Goal: Information Seeking & Learning: Understand process/instructions

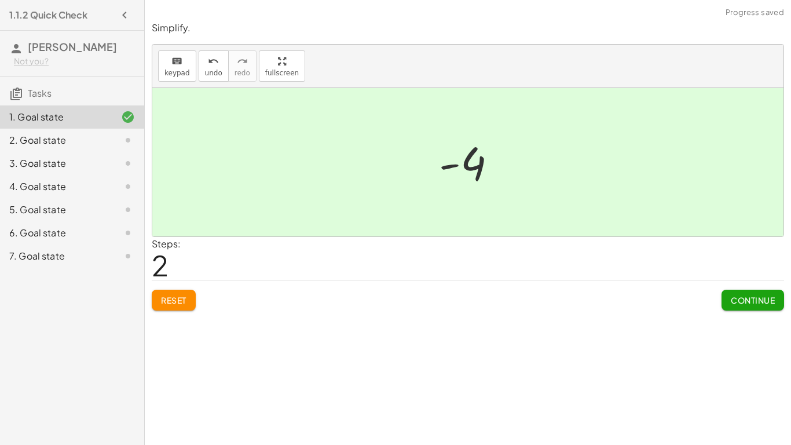
click at [85, 147] on div "2. Goal state" at bounding box center [55, 140] width 93 height 14
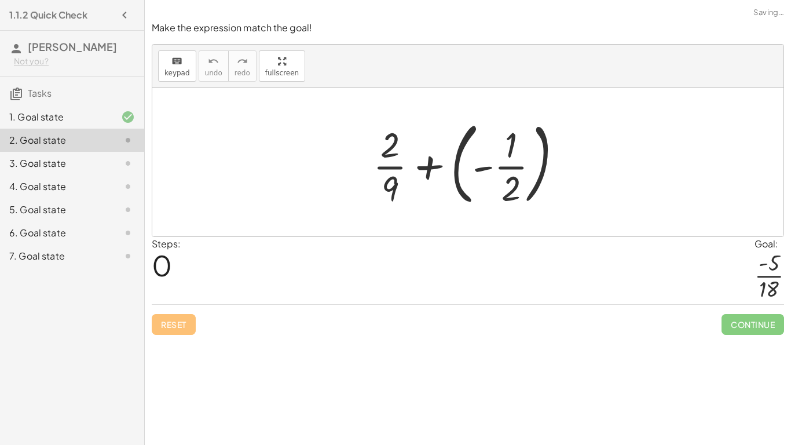
click at [430, 164] on div at bounding box center [472, 162] width 210 height 96
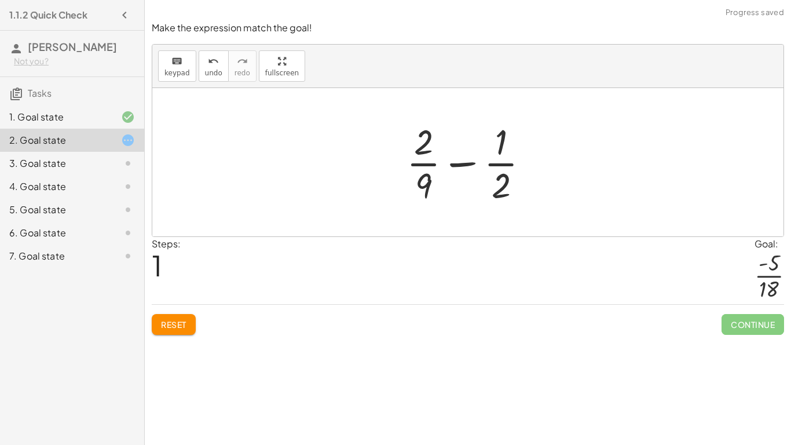
click at [427, 186] on div at bounding box center [473, 162] width 144 height 89
drag, startPoint x: 425, startPoint y: 186, endPoint x: 508, endPoint y: 184, distance: 82.8
click at [508, 184] on div at bounding box center [473, 162] width 144 height 89
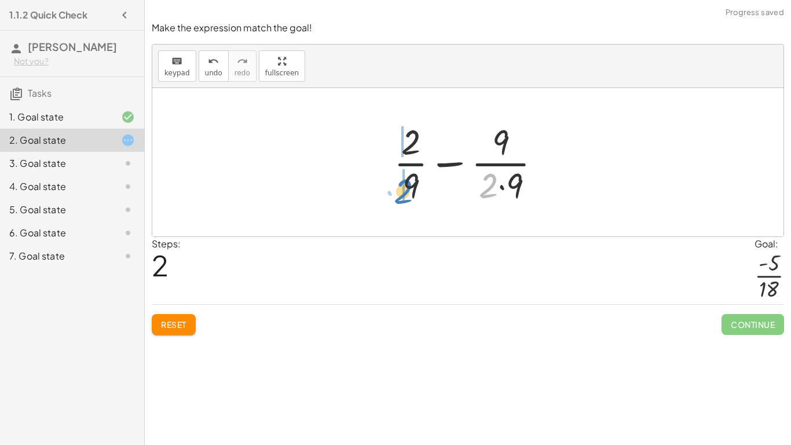
drag, startPoint x: 487, startPoint y: 183, endPoint x: 400, endPoint y: 188, distance: 87.0
click at [400, 188] on div at bounding box center [472, 162] width 169 height 89
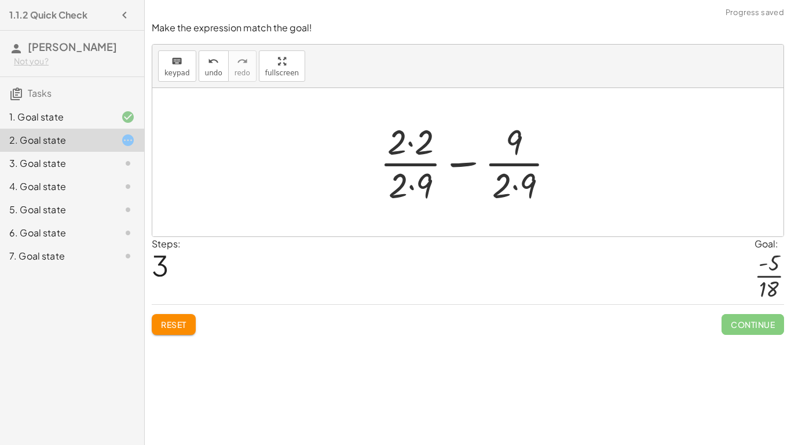
click at [412, 189] on div at bounding box center [472, 162] width 196 height 89
click at [410, 145] on div at bounding box center [472, 162] width 196 height 89
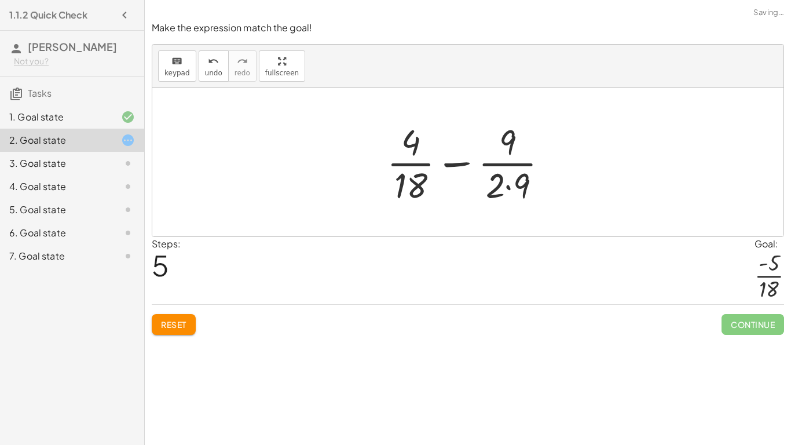
click at [507, 186] on div at bounding box center [472, 162] width 182 height 89
click at [460, 164] on div at bounding box center [472, 162] width 171 height 89
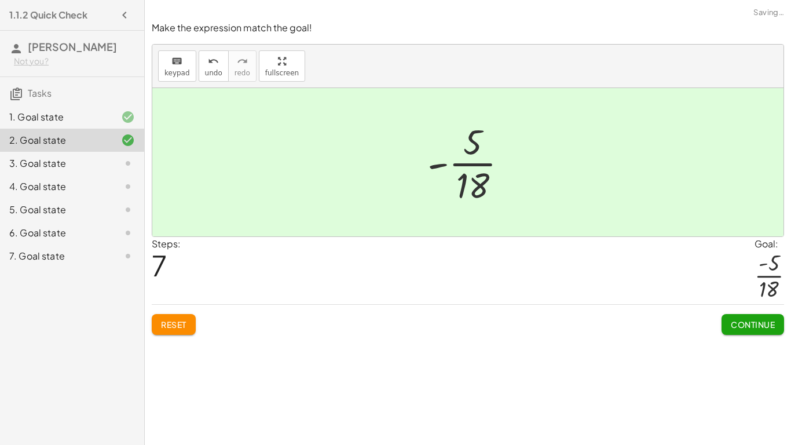
click at [75, 170] on div "3. Goal state" at bounding box center [55, 163] width 93 height 14
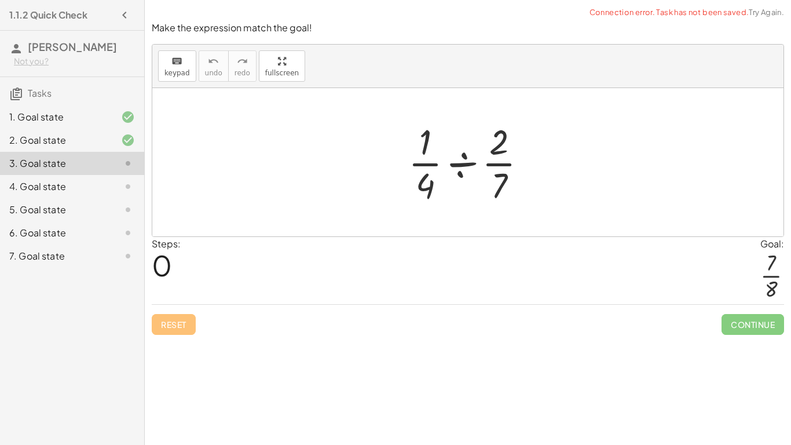
click at [463, 163] on div at bounding box center [472, 162] width 140 height 89
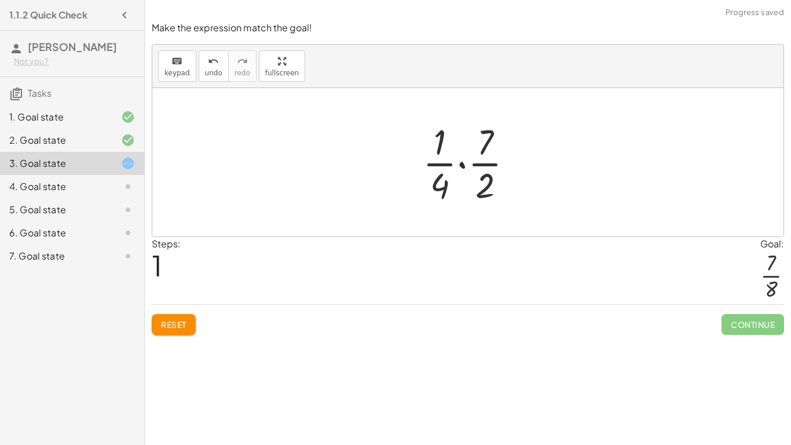
click at [460, 164] on div at bounding box center [472, 162] width 111 height 89
click at [462, 185] on div at bounding box center [472, 162] width 93 height 89
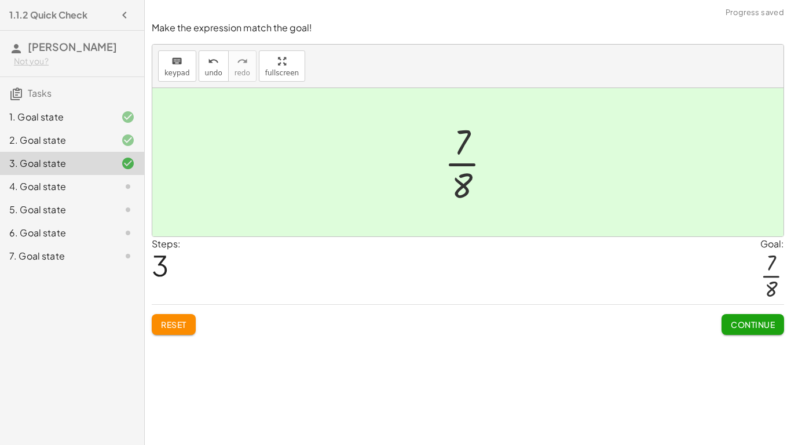
click at [72, 193] on div "4. Goal state" at bounding box center [55, 187] width 93 height 14
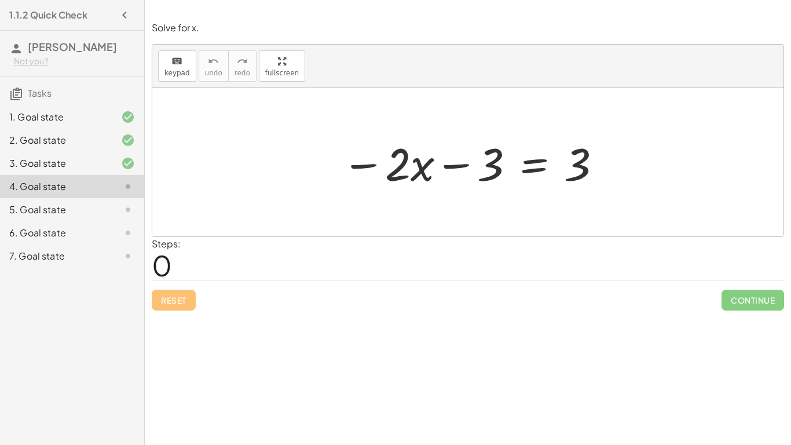
click at [528, 173] on div at bounding box center [472, 163] width 273 height 60
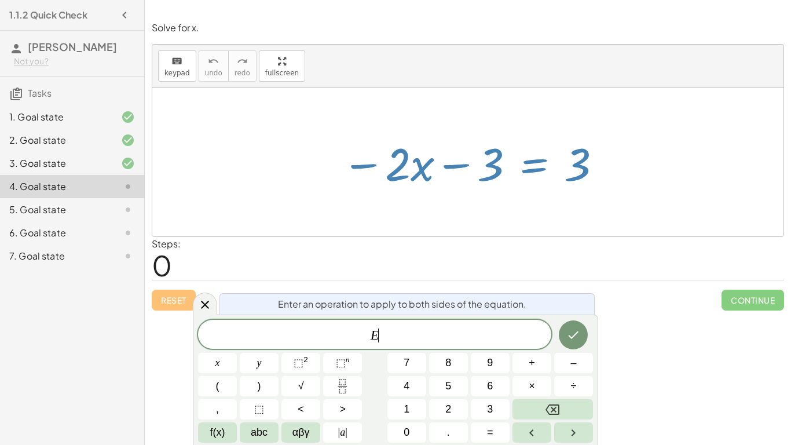
scroll to position [1, 0]
click at [539, 364] on button "+" at bounding box center [531, 363] width 39 height 20
click at [580, 339] on icon "Done" at bounding box center [573, 335] width 14 height 14
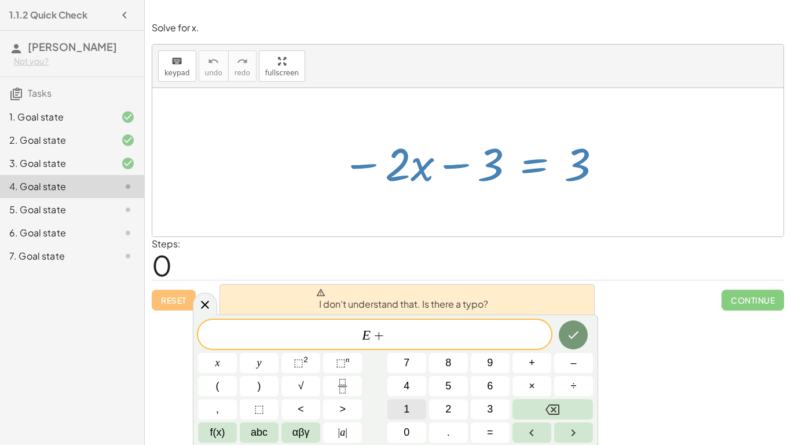
click at [395, 409] on button "1" at bounding box center [406, 409] width 39 height 20
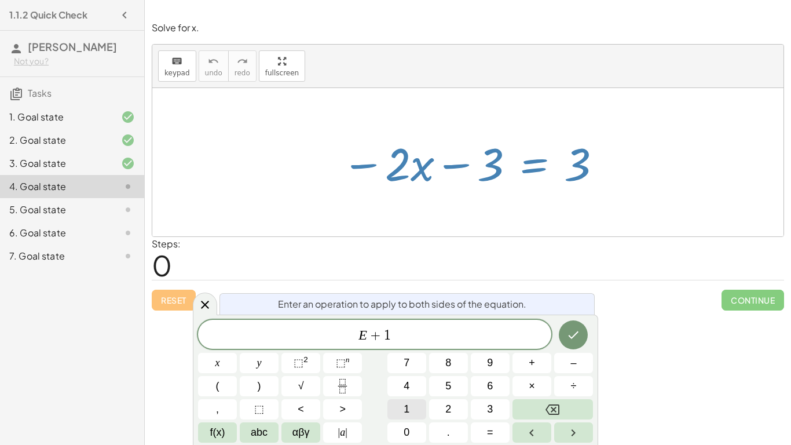
scroll to position [1, 0]
click at [576, 334] on icon "Done" at bounding box center [574, 335] width 10 height 8
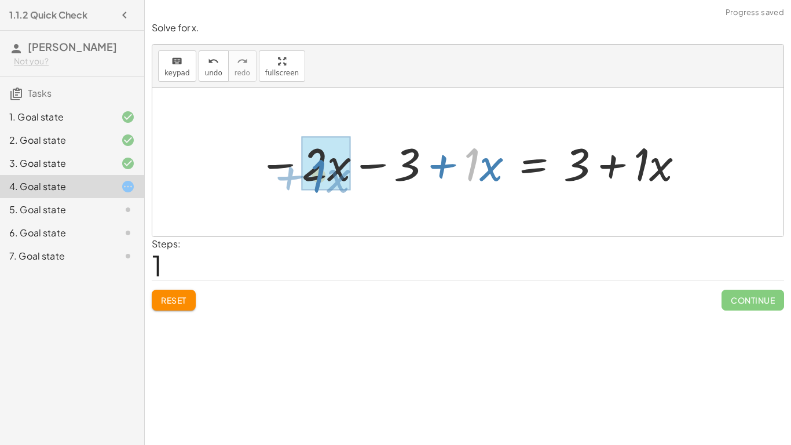
drag, startPoint x: 474, startPoint y: 162, endPoint x: 318, endPoint y: 174, distance: 156.8
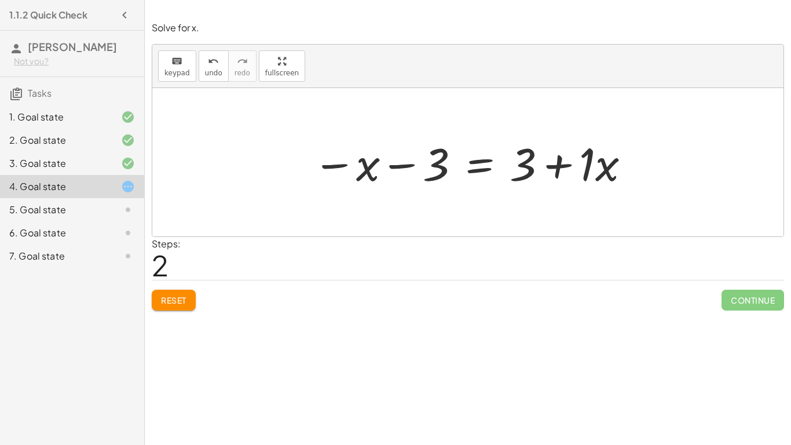
click at [171, 295] on span "Reset" at bounding box center [173, 300] width 25 height 10
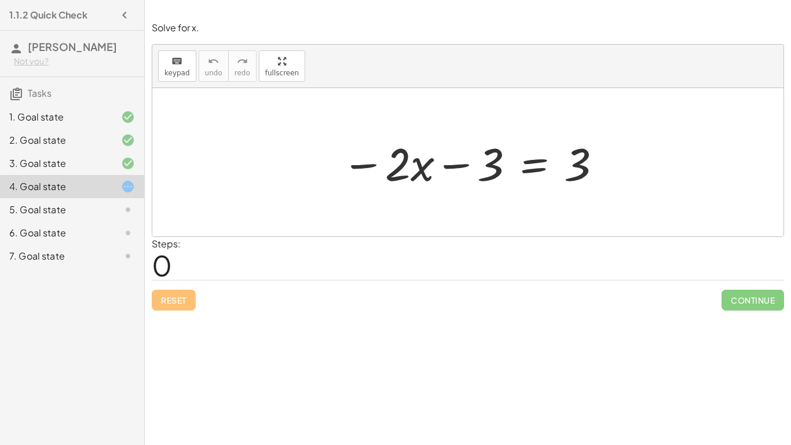
click at [546, 163] on div at bounding box center [472, 163] width 273 height 60
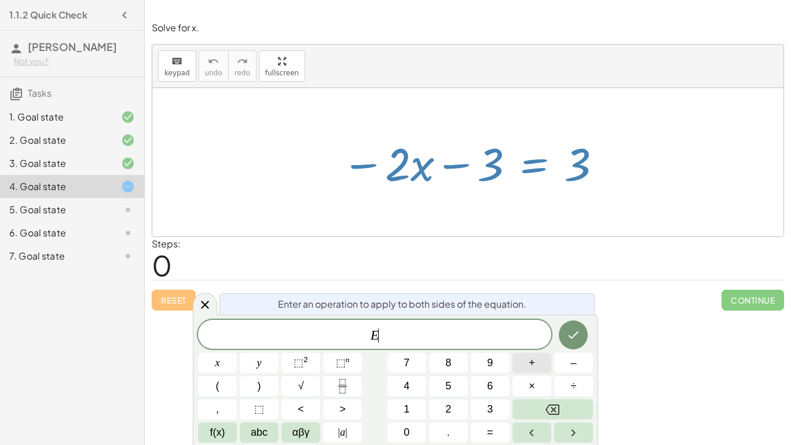
click at [534, 362] on button "+" at bounding box center [531, 363] width 39 height 20
click at [488, 410] on span "3" at bounding box center [490, 409] width 6 height 16
click at [580, 330] on icon "Done" at bounding box center [573, 335] width 14 height 14
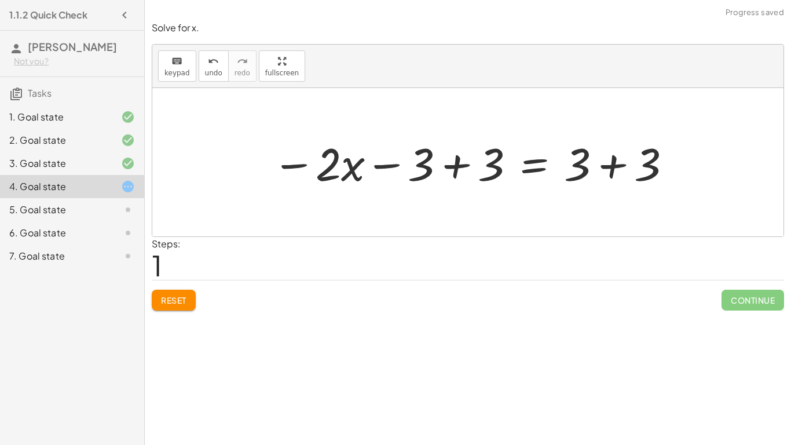
click at [454, 170] on div at bounding box center [472, 163] width 412 height 60
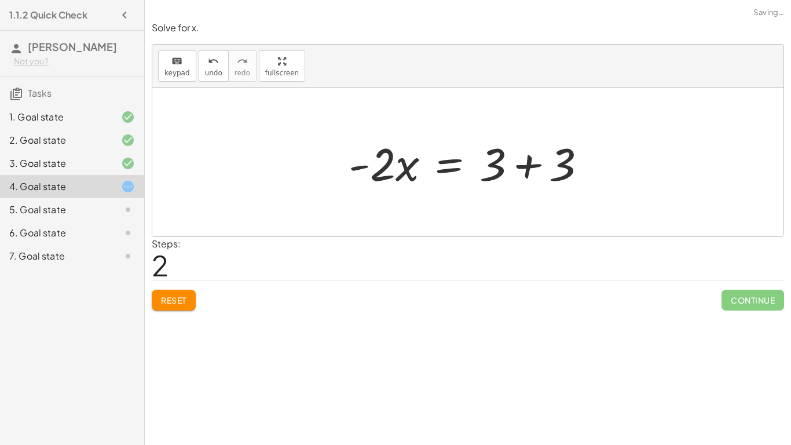
click at [515, 171] on div at bounding box center [472, 163] width 259 height 60
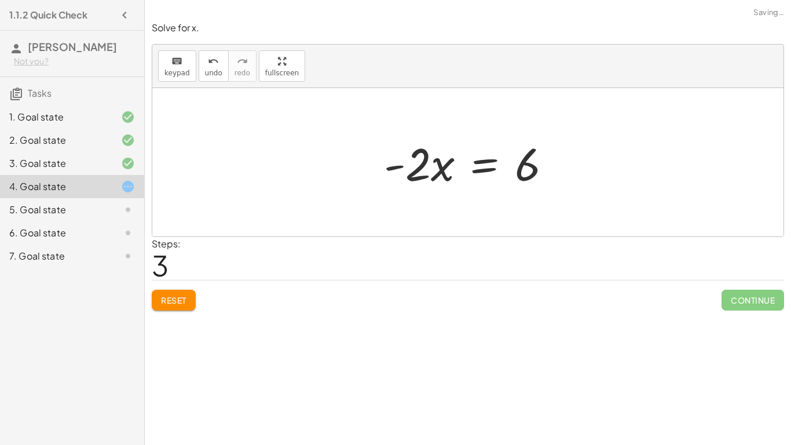
click at [390, 166] on div at bounding box center [472, 163] width 188 height 60
drag, startPoint x: 391, startPoint y: 164, endPoint x: 378, endPoint y: 171, distance: 14.8
click at [378, 171] on div at bounding box center [472, 163] width 188 height 60
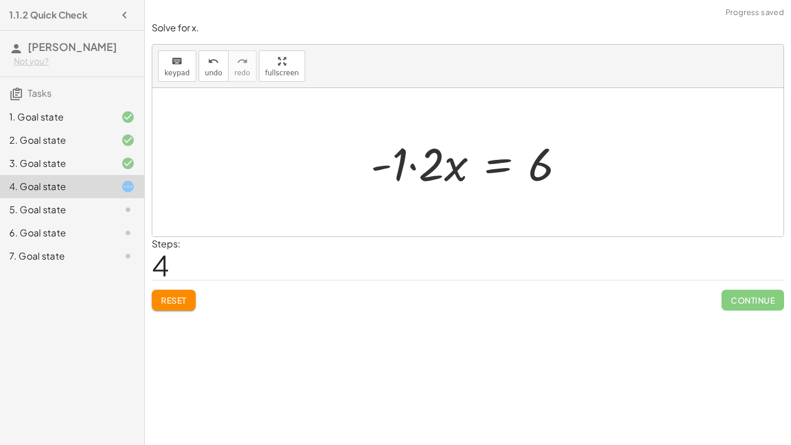
click at [412, 164] on div at bounding box center [472, 163] width 215 height 60
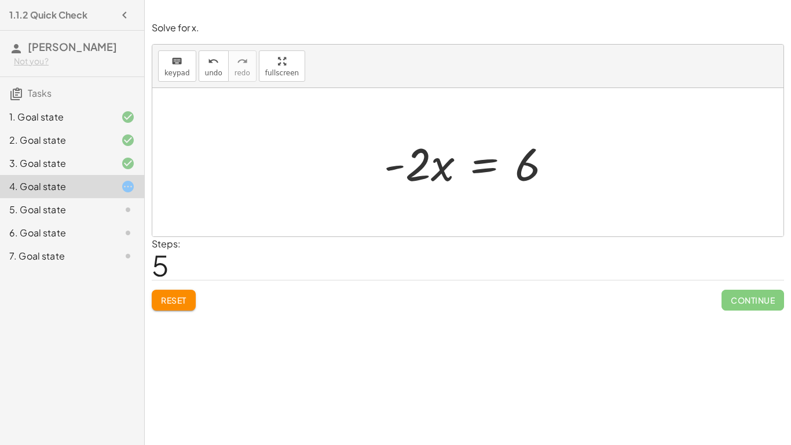
click at [478, 167] on div at bounding box center [472, 163] width 188 height 60
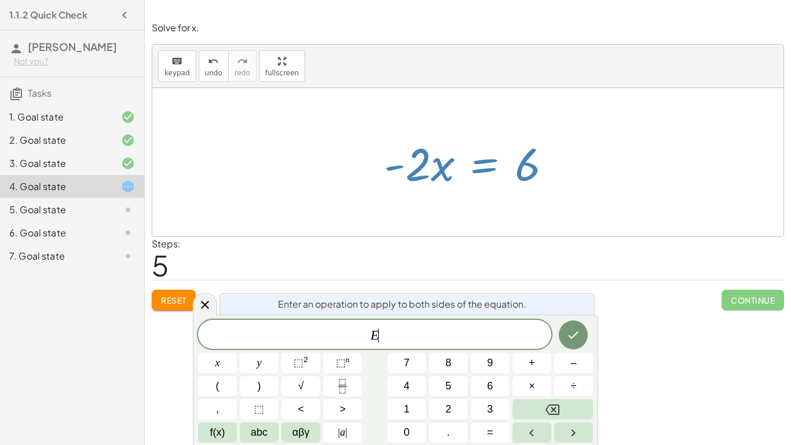
scroll to position [2, 0]
click at [580, 332] on button "Done" at bounding box center [573, 334] width 29 height 29
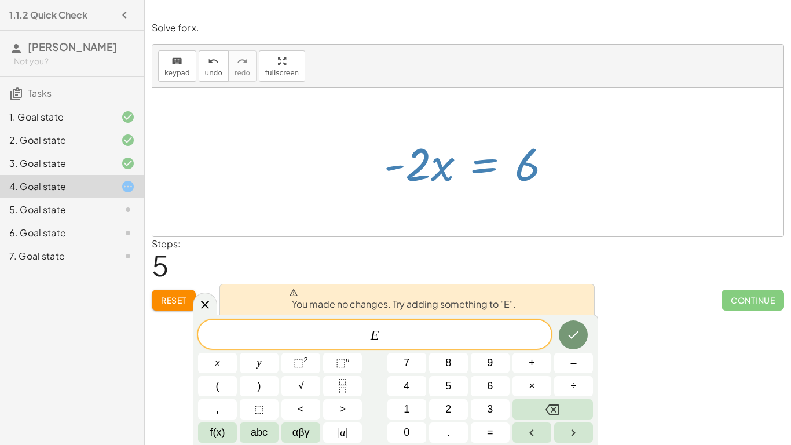
click at [398, 133] on div at bounding box center [472, 163] width 188 height 60
click at [203, 306] on icon at bounding box center [205, 305] width 8 height 8
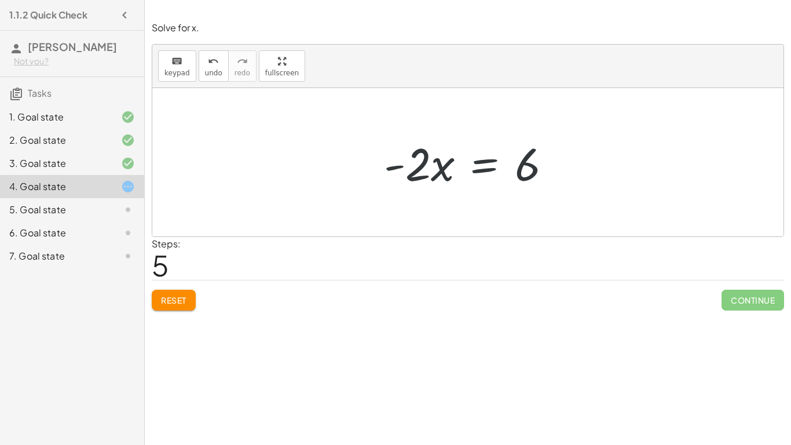
click at [180, 299] on span "Reset" at bounding box center [173, 300] width 25 height 10
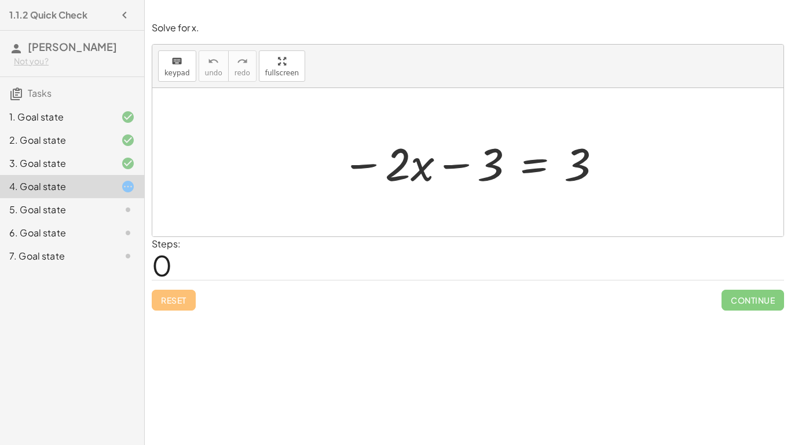
click at [534, 166] on div at bounding box center [472, 163] width 273 height 60
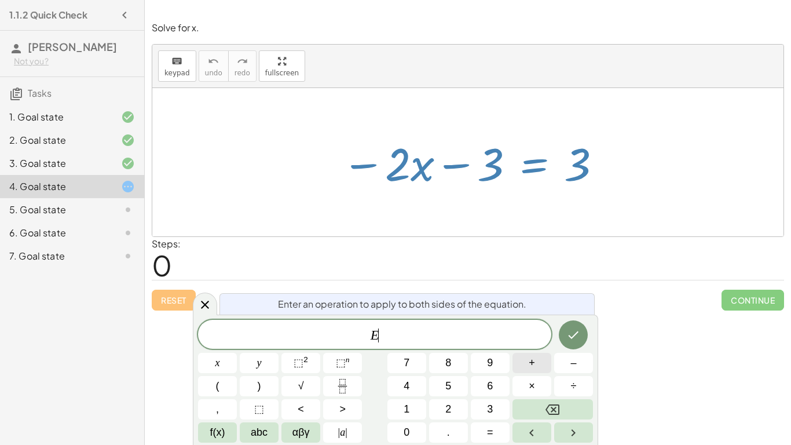
click at [539, 369] on button "+" at bounding box center [531, 363] width 39 height 20
click at [479, 407] on button "3" at bounding box center [490, 409] width 39 height 20
click at [566, 329] on icon "Done" at bounding box center [573, 335] width 14 height 14
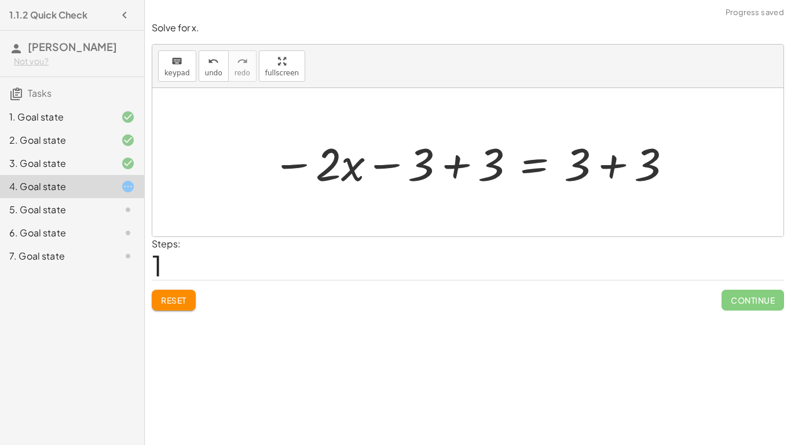
click at [453, 166] on div at bounding box center [472, 163] width 412 height 60
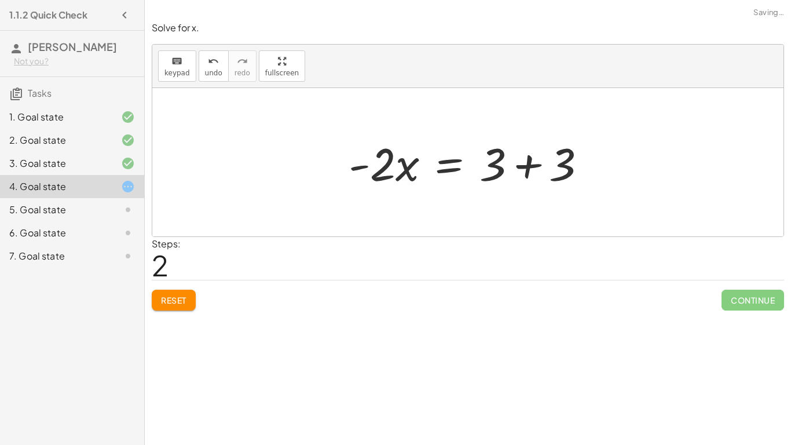
click at [537, 163] on div at bounding box center [472, 163] width 259 height 60
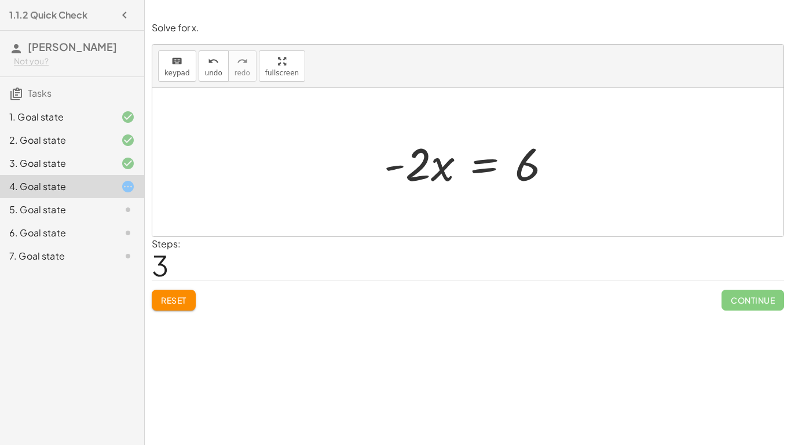
click at [475, 158] on div at bounding box center [472, 163] width 188 height 60
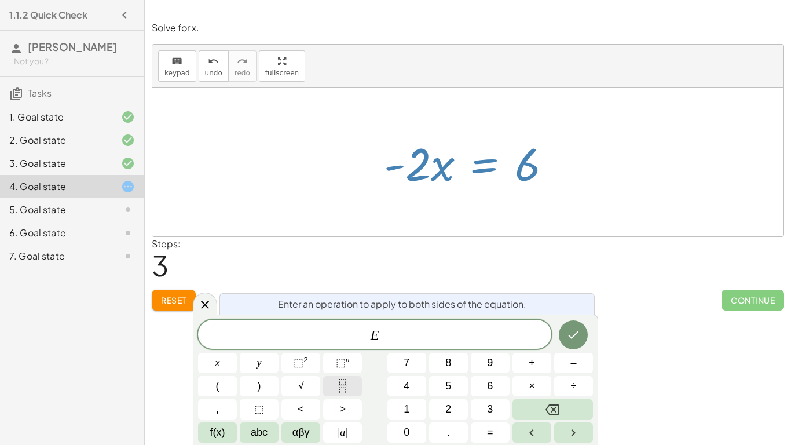
click at [333, 391] on button "Fraction" at bounding box center [342, 386] width 39 height 20
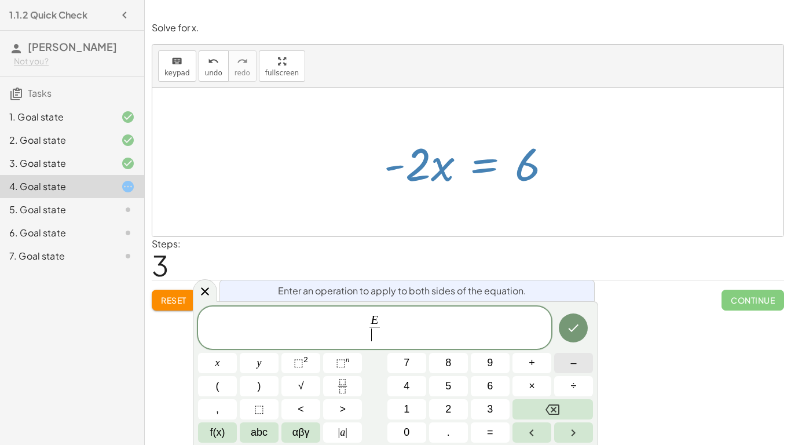
click at [576, 362] on span "–" at bounding box center [573, 363] width 6 height 16
click at [441, 406] on button "2" at bounding box center [448, 409] width 39 height 20
click at [573, 335] on button "Done" at bounding box center [573, 327] width 29 height 29
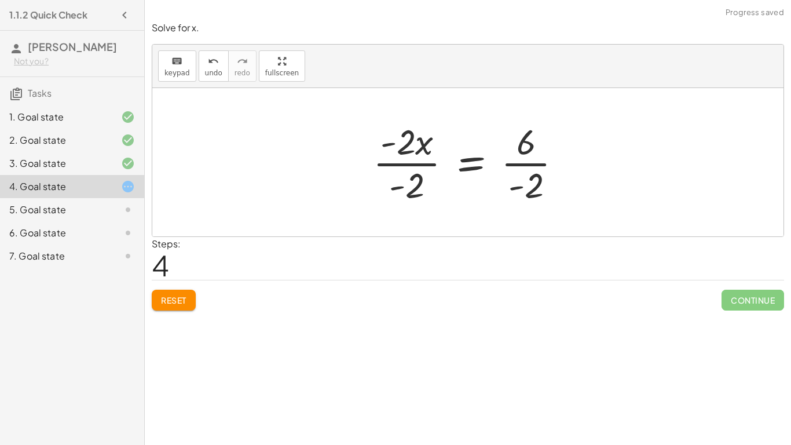
click at [408, 161] on div at bounding box center [472, 162] width 210 height 89
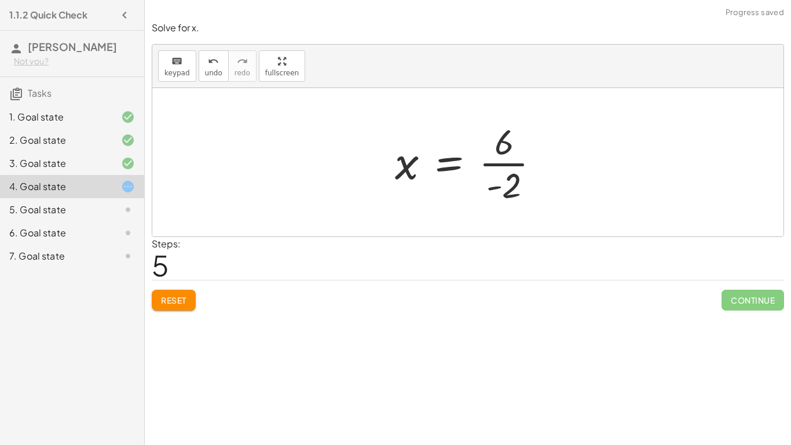
click at [513, 166] on div at bounding box center [472, 162] width 166 height 89
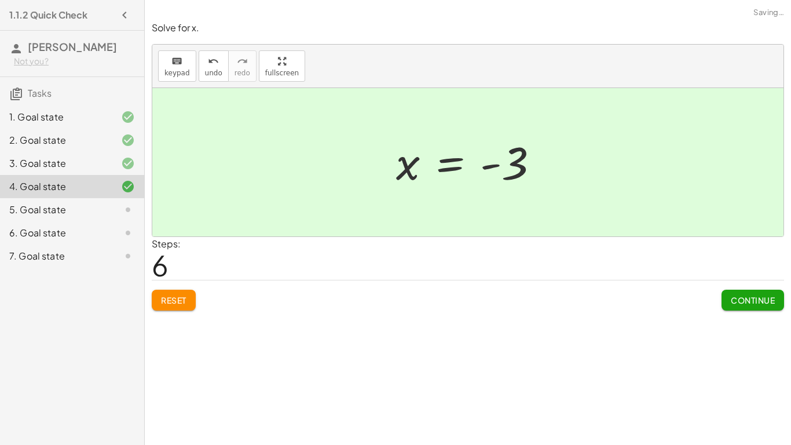
click at [112, 217] on div at bounding box center [118, 210] width 32 height 14
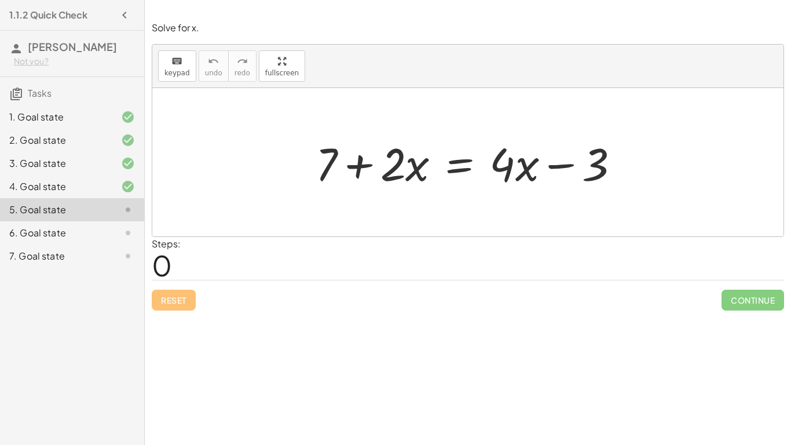
click at [441, 162] on div at bounding box center [472, 163] width 325 height 60
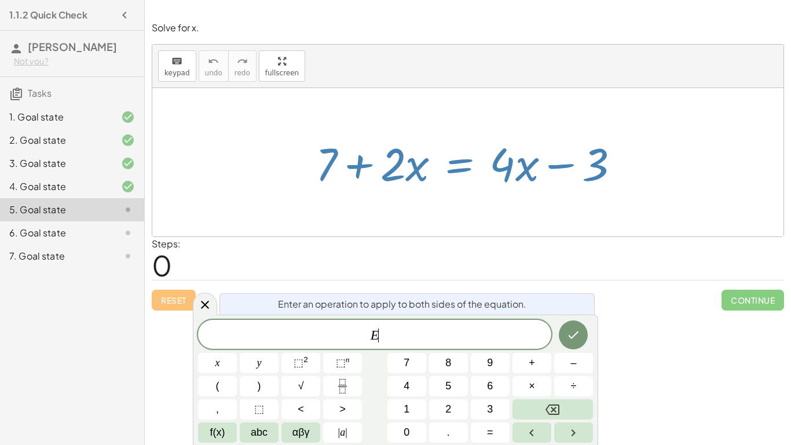
scroll to position [4, 0]
click at [540, 363] on button "+" at bounding box center [531, 363] width 39 height 20
click at [473, 412] on button "3" at bounding box center [490, 409] width 39 height 20
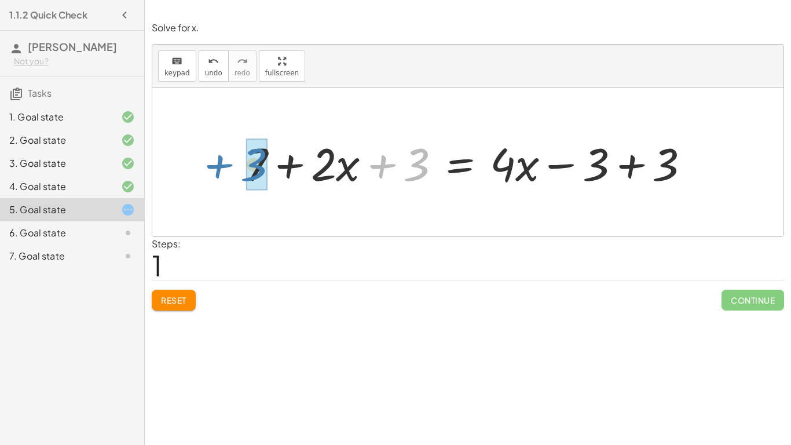
drag, startPoint x: 408, startPoint y: 167, endPoint x: 243, endPoint y: 167, distance: 164.4
click at [243, 167] on div at bounding box center [472, 163] width 464 height 60
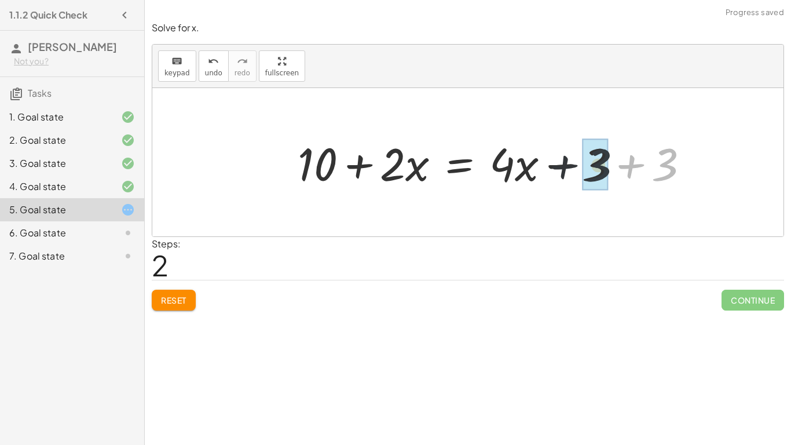
drag, startPoint x: 668, startPoint y: 161, endPoint x: 597, endPoint y: 162, distance: 71.2
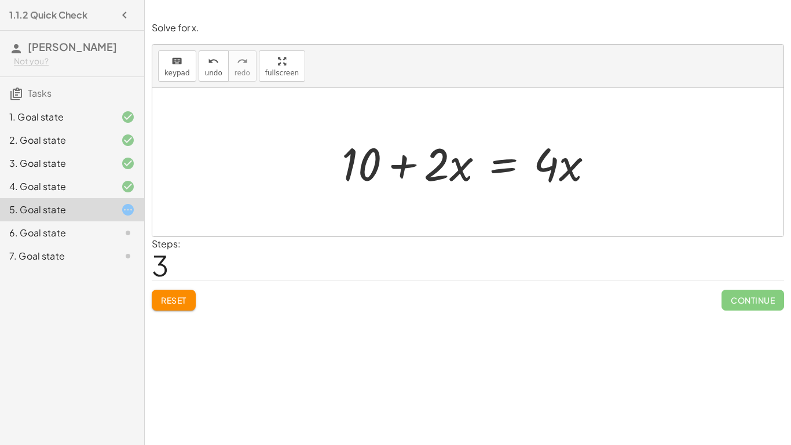
click at [501, 166] on div at bounding box center [472, 163] width 273 height 60
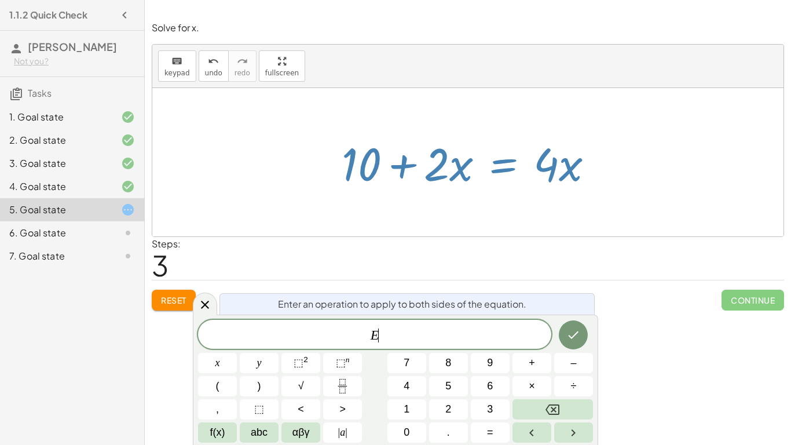
scroll to position [5, 0]
click at [334, 386] on button "Fraction" at bounding box center [342, 386] width 39 height 20
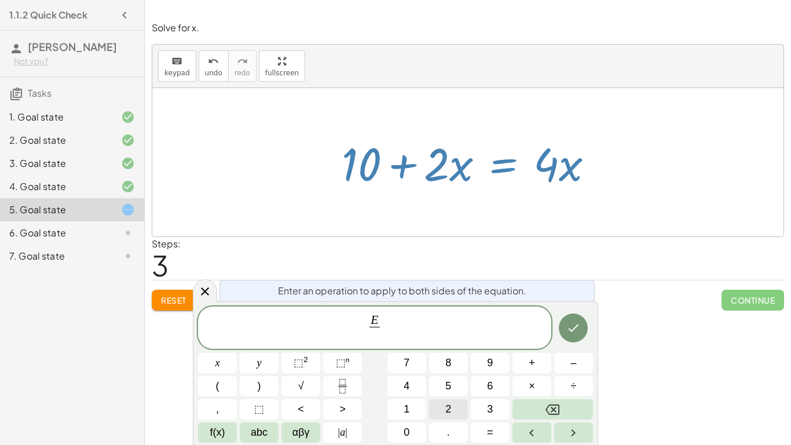
click at [441, 411] on button "2" at bounding box center [448, 409] width 39 height 20
click at [580, 324] on icon "Done" at bounding box center [573, 328] width 14 height 14
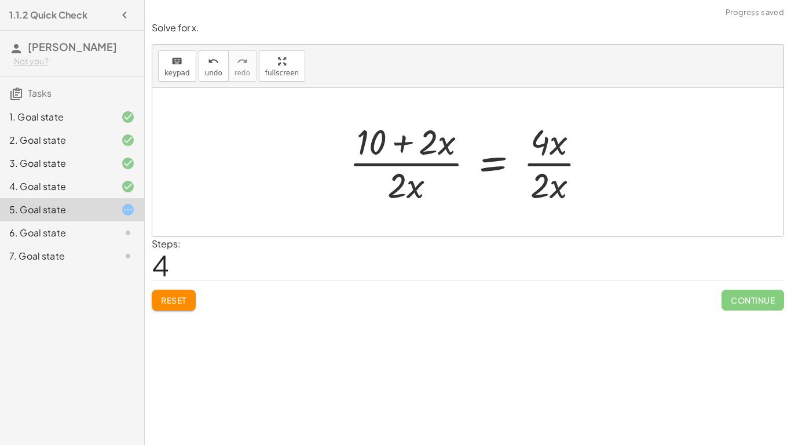
click at [412, 166] on div at bounding box center [472, 162] width 258 height 89
click at [547, 173] on div at bounding box center [472, 162] width 258 height 89
click at [547, 157] on div at bounding box center [472, 162] width 258 height 89
click at [548, 162] on div at bounding box center [472, 162] width 258 height 89
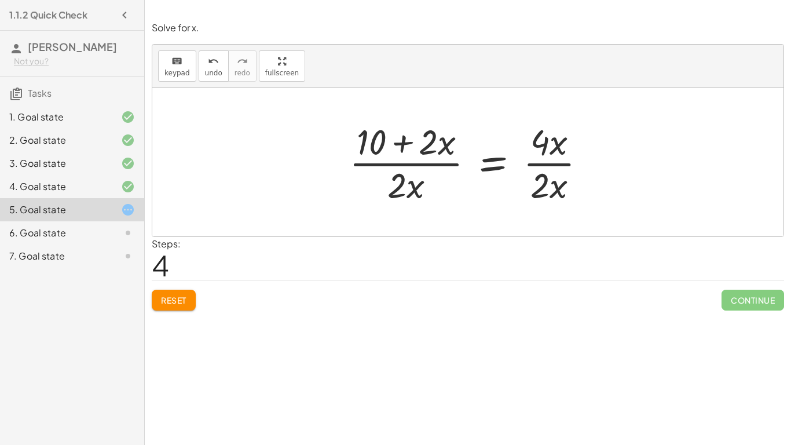
click at [548, 162] on div at bounding box center [472, 162] width 258 height 89
click at [170, 305] on button "Reset" at bounding box center [174, 300] width 44 height 21
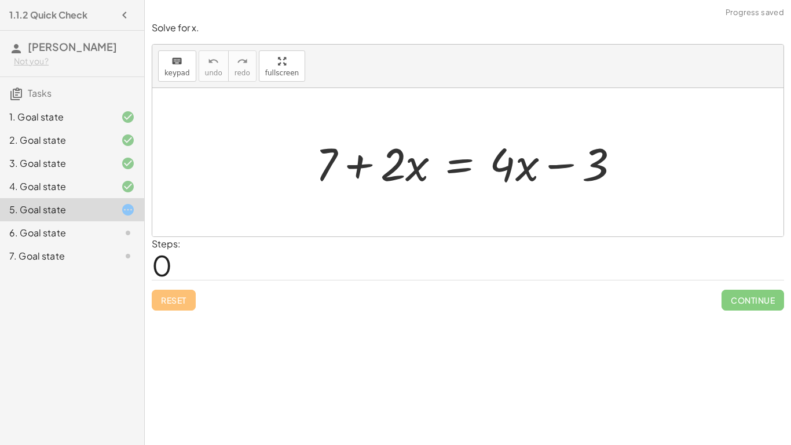
click at [471, 168] on div at bounding box center [472, 163] width 325 height 60
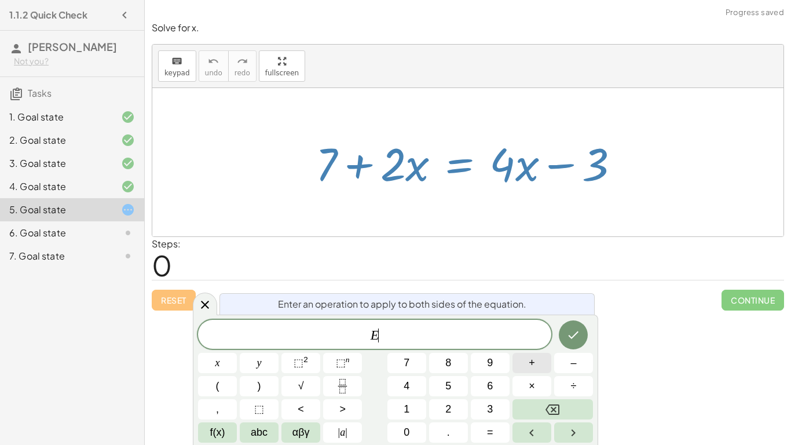
click at [533, 366] on span "+" at bounding box center [532, 363] width 6 height 16
click at [485, 412] on button "3" at bounding box center [490, 409] width 39 height 20
click at [574, 328] on icon "Done" at bounding box center [573, 335] width 14 height 14
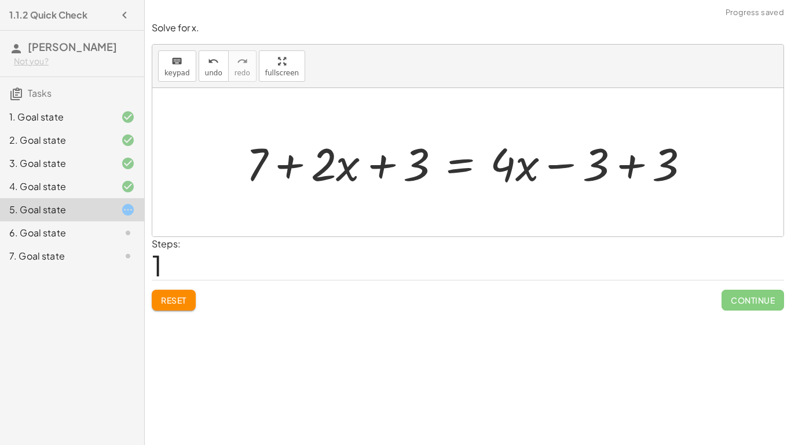
click at [629, 170] on div at bounding box center [472, 163] width 464 height 60
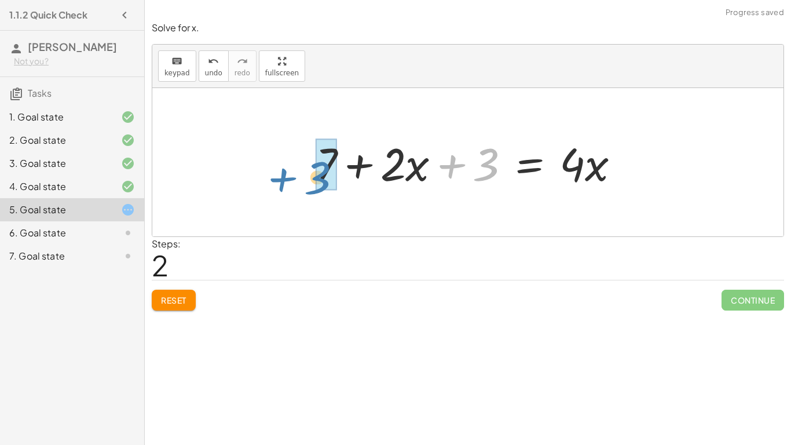
drag, startPoint x: 481, startPoint y: 165, endPoint x: 312, endPoint y: 177, distance: 169.5
click at [312, 177] on div at bounding box center [472, 163] width 325 height 60
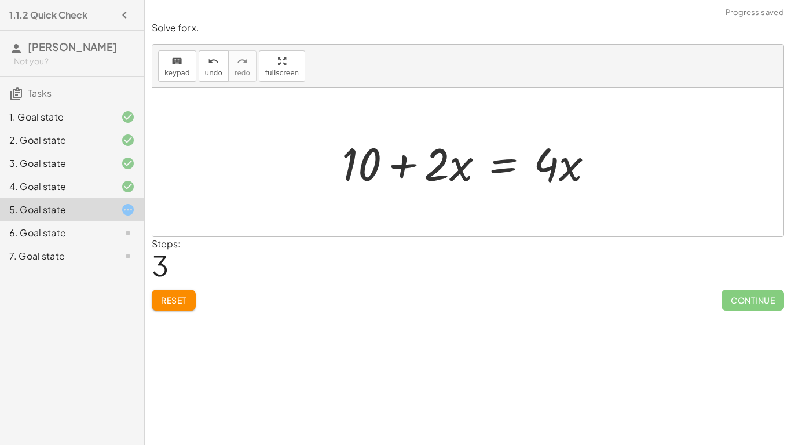
click at [507, 164] on div at bounding box center [472, 163] width 273 height 60
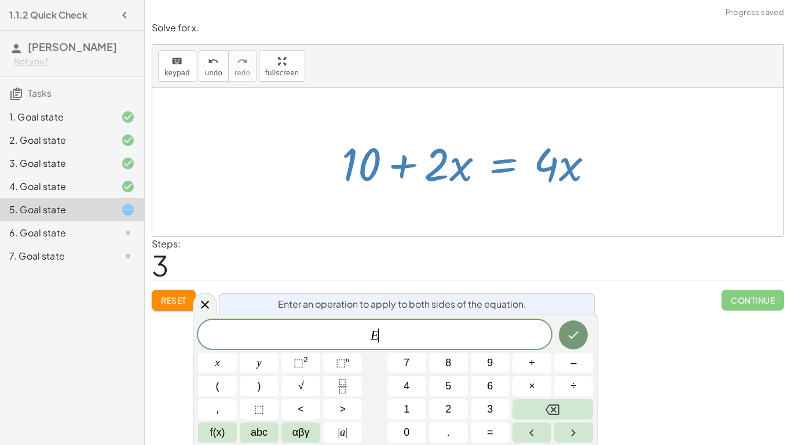
scroll to position [6, 0]
click at [562, 361] on button "–" at bounding box center [573, 363] width 39 height 20
click at [447, 403] on span "2" at bounding box center [448, 409] width 6 height 16
click at [574, 325] on button "Done" at bounding box center [573, 334] width 29 height 29
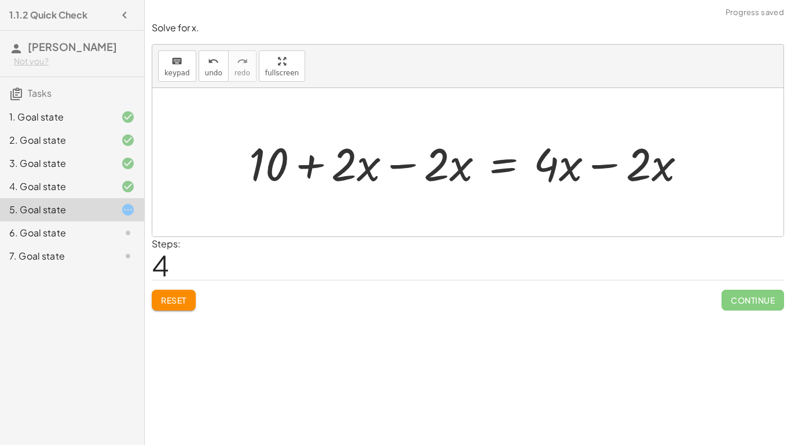
click at [407, 166] on div at bounding box center [472, 163] width 458 height 60
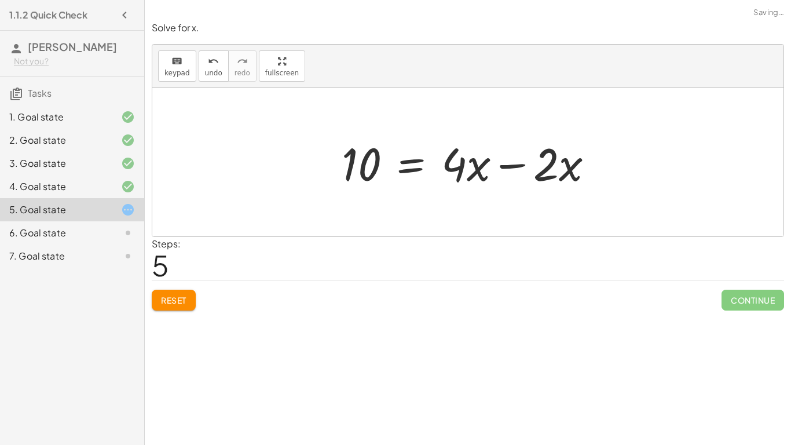
click at [511, 163] on div at bounding box center [472, 163] width 273 height 60
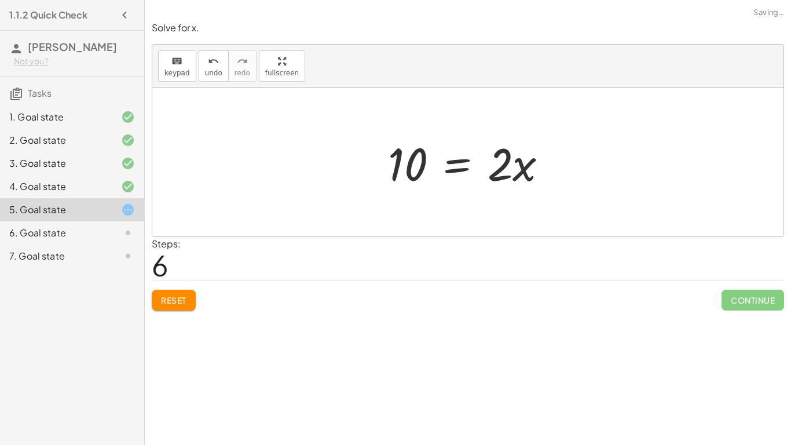
click at [460, 164] on div at bounding box center [472, 163] width 181 height 60
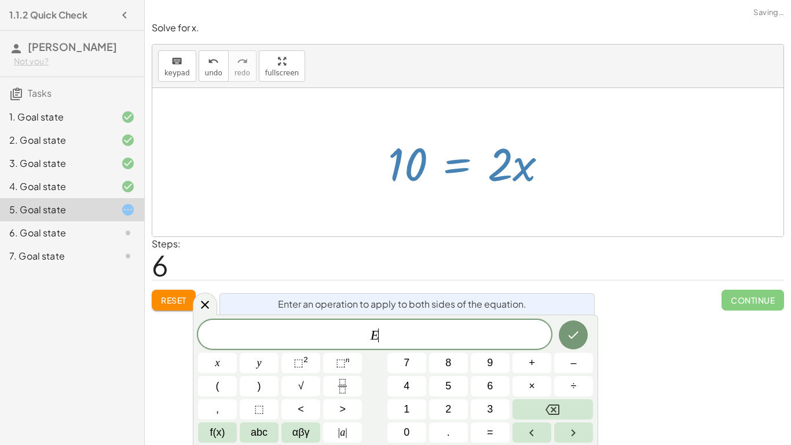
scroll to position [8, 0]
click at [341, 386] on rect "Fraction" at bounding box center [342, 386] width 9 height 1
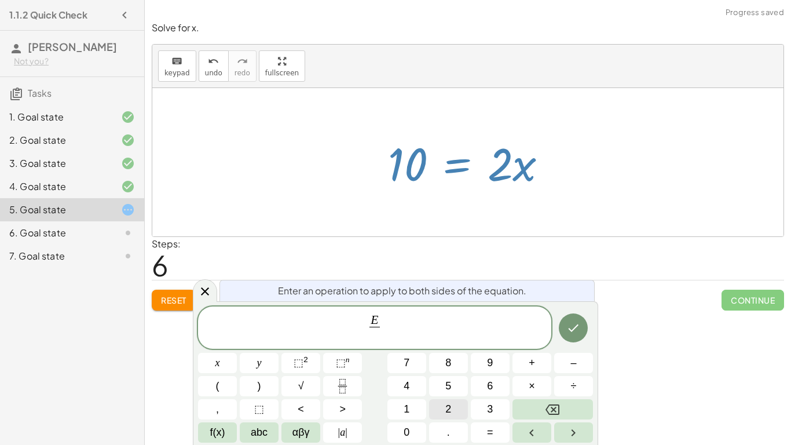
click at [439, 406] on button "2" at bounding box center [448, 409] width 39 height 20
click at [581, 326] on button "Done" at bounding box center [573, 327] width 29 height 29
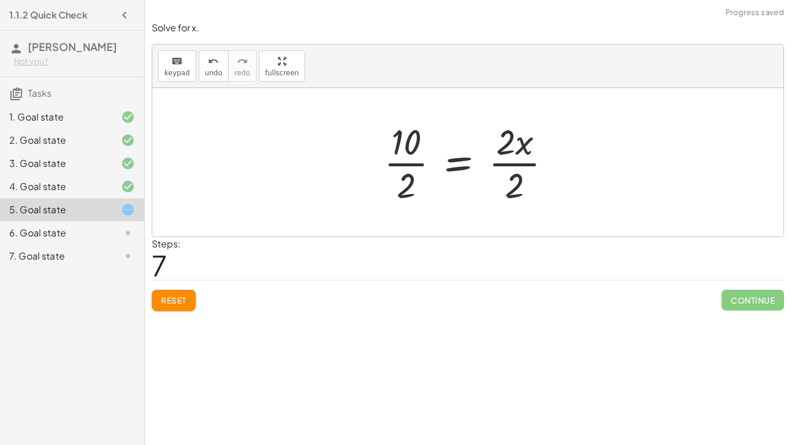
click at [398, 167] on div at bounding box center [472, 162] width 188 height 89
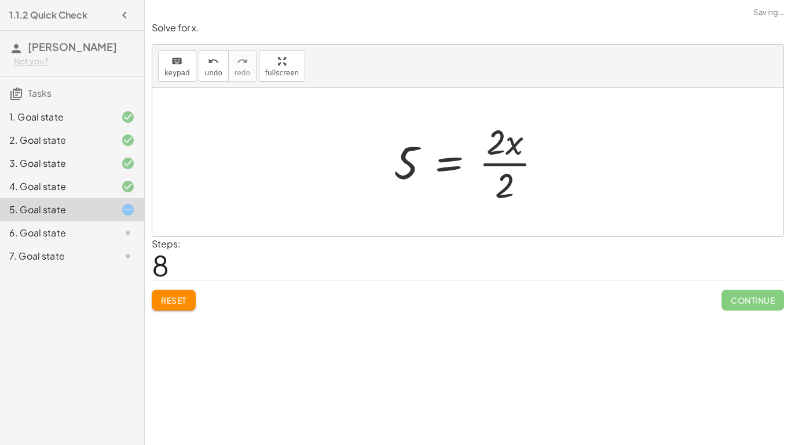
click at [509, 162] on div at bounding box center [472, 162] width 169 height 89
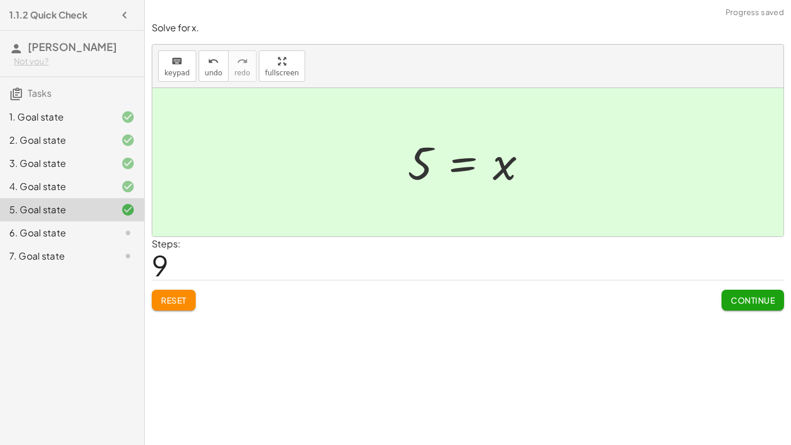
click at [56, 240] on div "6. Goal state" at bounding box center [55, 233] width 93 height 14
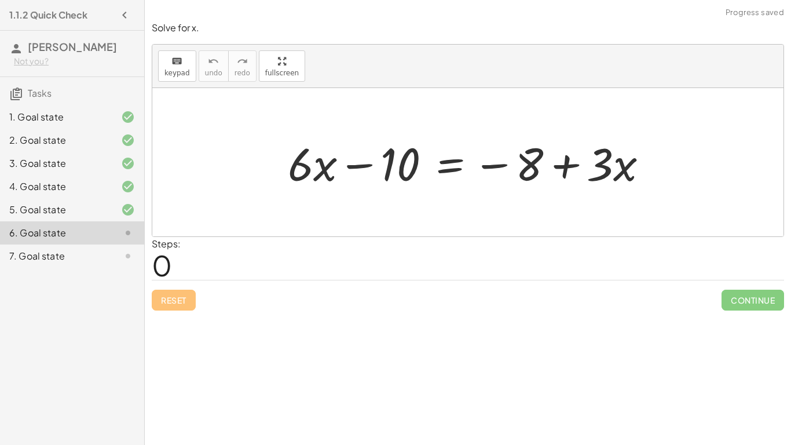
click at [447, 169] on div at bounding box center [472, 163] width 381 height 60
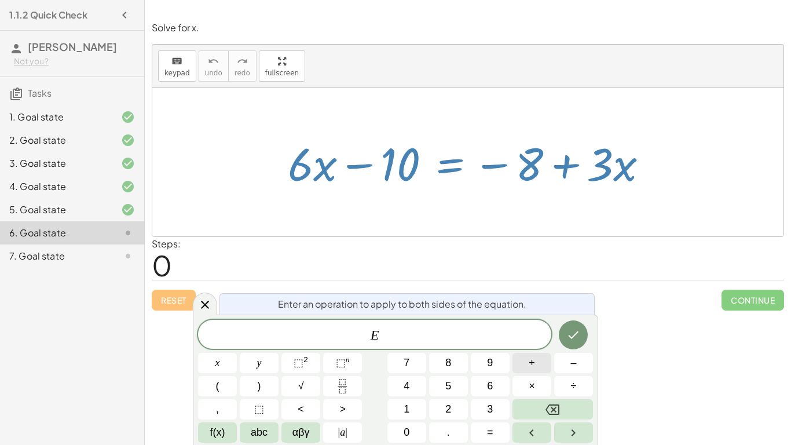
click at [533, 368] on span "+" at bounding box center [532, 363] width 6 height 16
click at [449, 362] on span "8" at bounding box center [448, 363] width 6 height 16
click at [580, 339] on button "Done" at bounding box center [573, 334] width 29 height 29
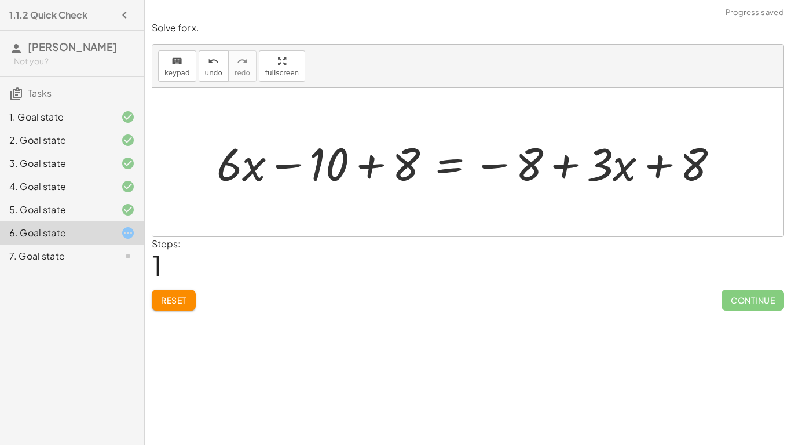
click at [361, 169] on div at bounding box center [472, 163] width 523 height 60
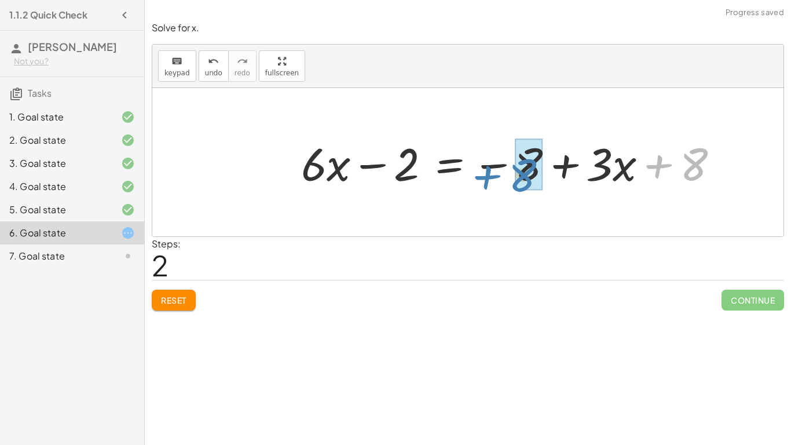
drag, startPoint x: 653, startPoint y: 166, endPoint x: 483, endPoint y: 176, distance: 170.0
click at [483, 176] on div at bounding box center [514, 163] width 438 height 60
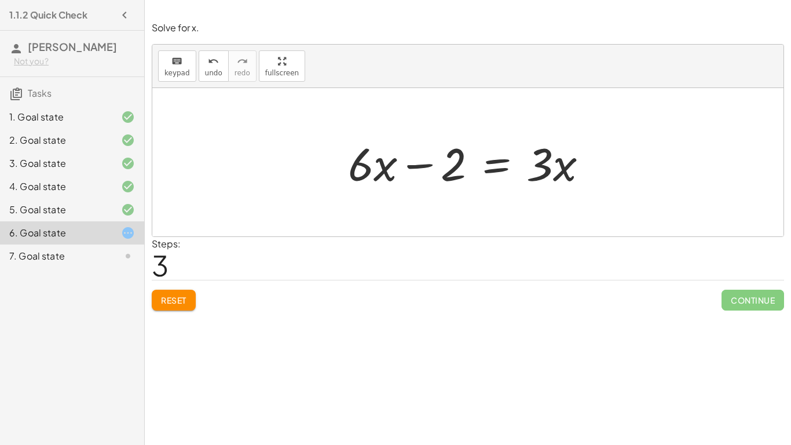
click at [158, 295] on button "Reset" at bounding box center [174, 300] width 44 height 21
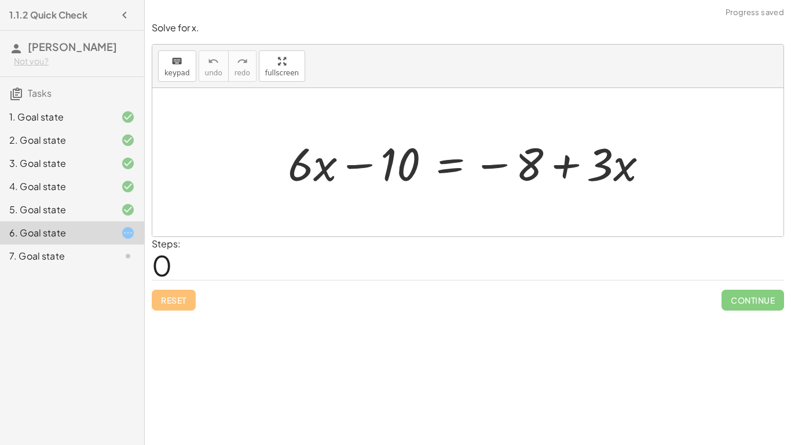
click at [444, 165] on div at bounding box center [472, 163] width 381 height 60
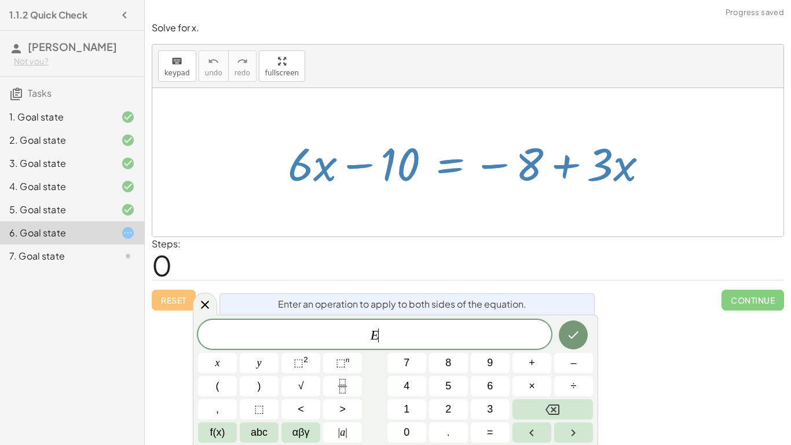
scroll to position [9, 0]
click at [537, 364] on button "+" at bounding box center [531, 363] width 39 height 20
click at [407, 413] on span "1" at bounding box center [407, 409] width 6 height 16
click at [406, 426] on span "0" at bounding box center [407, 432] width 6 height 16
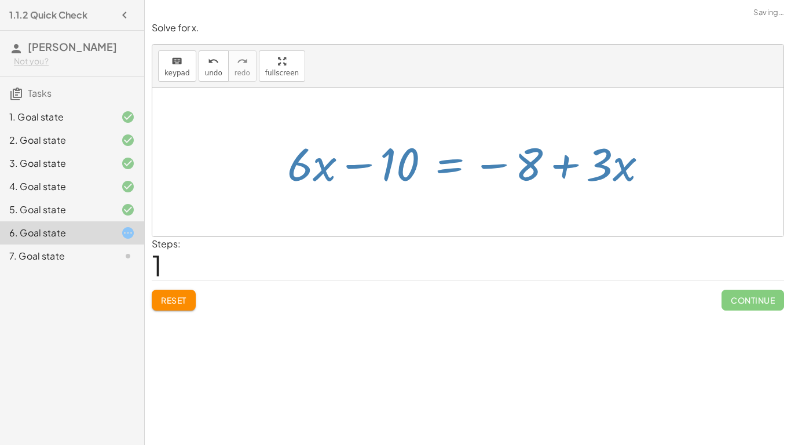
scroll to position [0, 0]
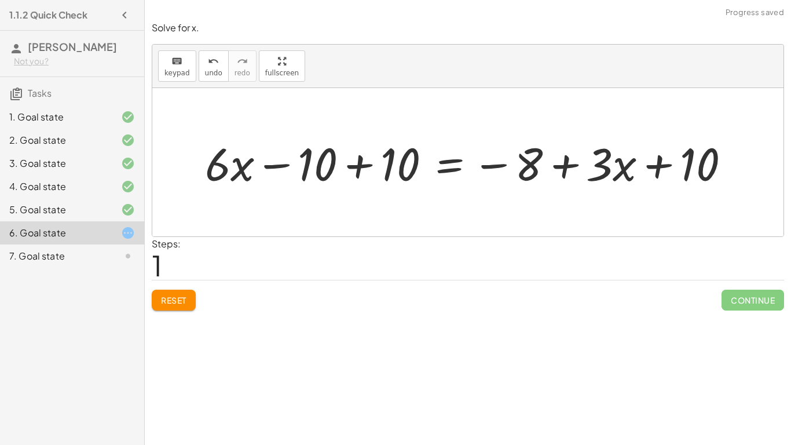
click at [360, 166] on div at bounding box center [471, 163] width 545 height 60
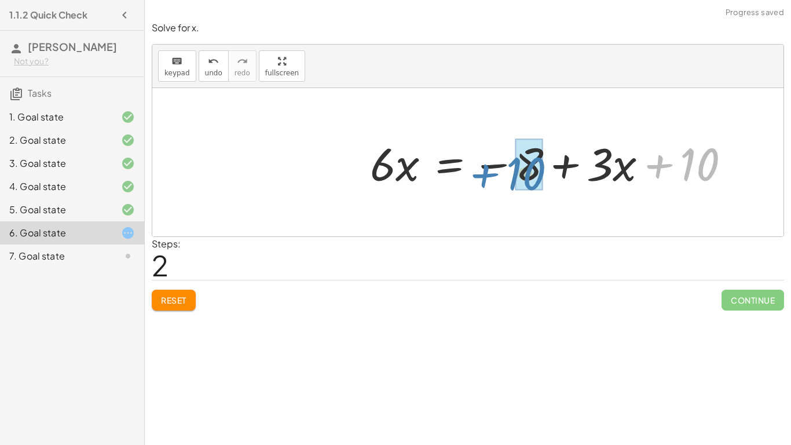
drag, startPoint x: 668, startPoint y: 164, endPoint x: 496, endPoint y: 173, distance: 172.2
click at [496, 173] on div at bounding box center [554, 163] width 381 height 60
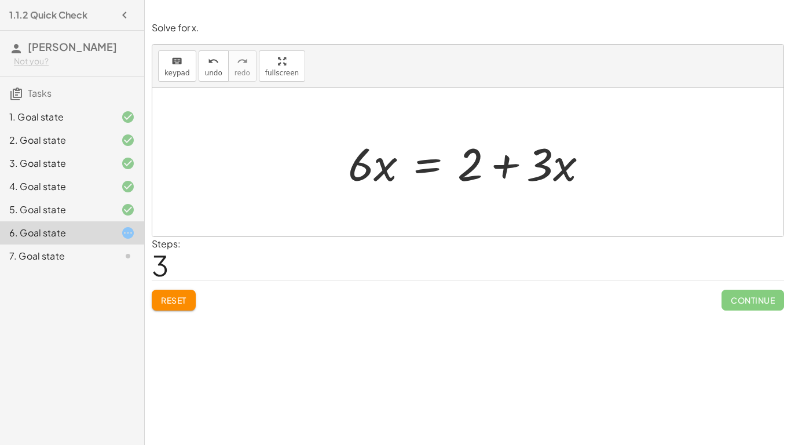
click at [420, 165] on div at bounding box center [472, 163] width 261 height 60
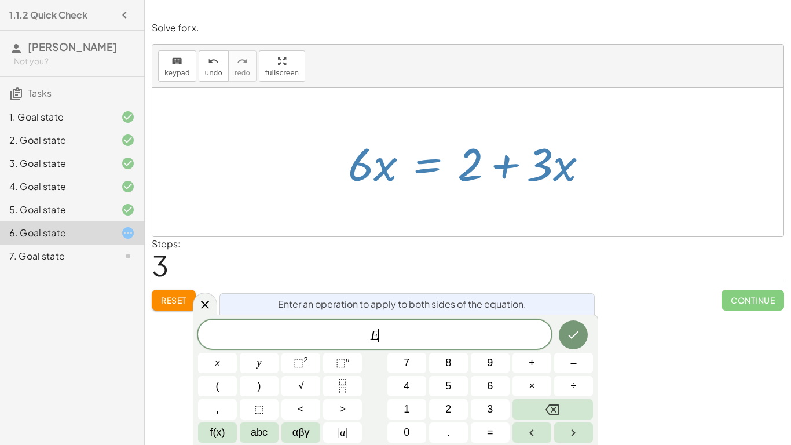
scroll to position [10, 0]
click at [567, 361] on button "–" at bounding box center [573, 363] width 39 height 20
click at [462, 402] on button "2" at bounding box center [448, 409] width 39 height 20
click at [237, 353] on div at bounding box center [217, 363] width 39 height 20
click at [570, 331] on icon "Done" at bounding box center [573, 335] width 14 height 14
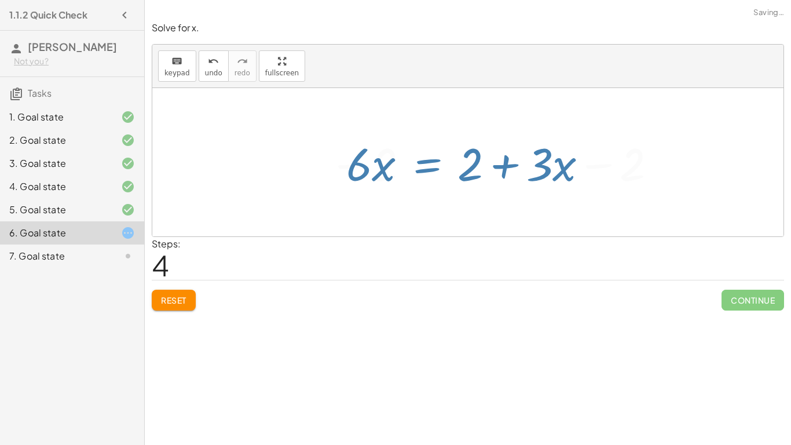
scroll to position [0, 0]
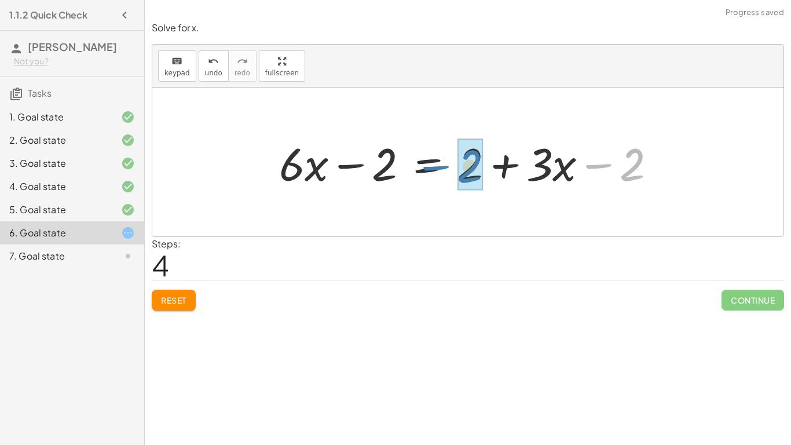
drag, startPoint x: 593, startPoint y: 165, endPoint x: 430, endPoint y: 167, distance: 162.7
click at [430, 167] on div at bounding box center [472, 163] width 398 height 60
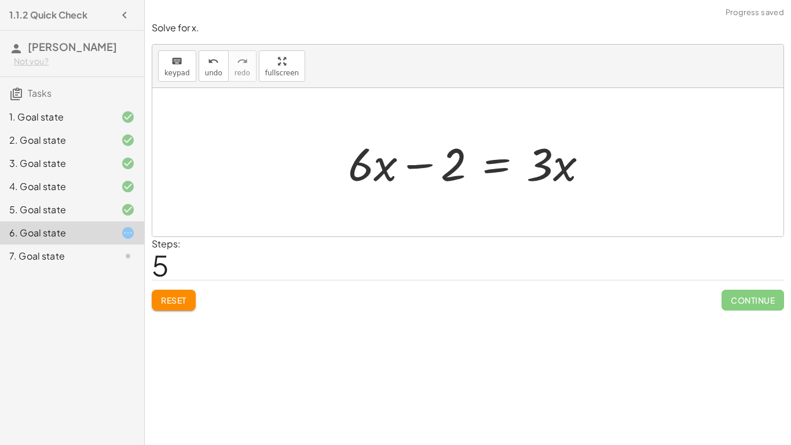
click at [415, 164] on div at bounding box center [472, 163] width 261 height 60
drag, startPoint x: 417, startPoint y: 166, endPoint x: 348, endPoint y: 113, distance: 86.9
click at [348, 113] on div "+ · 6 · x − 10 = − 8 + · 3 · x + · 6 · x − 10 + 10 = − 8 + · 3 · x + 10 + · 6 ·…" at bounding box center [467, 162] width 631 height 148
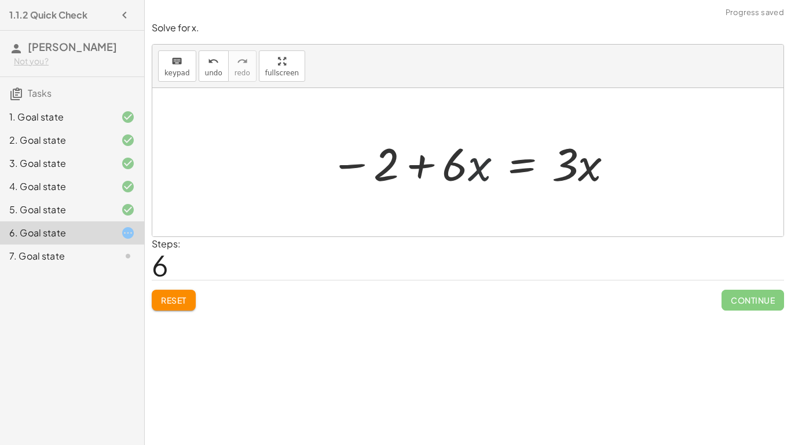
drag, startPoint x: 478, startPoint y: 164, endPoint x: 459, endPoint y: 166, distance: 19.8
click at [459, 166] on div at bounding box center [472, 163] width 296 height 60
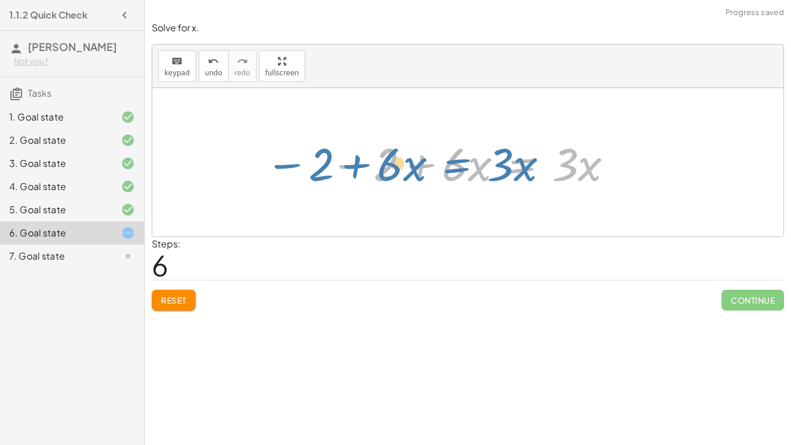
drag, startPoint x: 525, startPoint y: 167, endPoint x: 457, endPoint y: 167, distance: 67.7
click at [457, 167] on div at bounding box center [472, 163] width 296 height 60
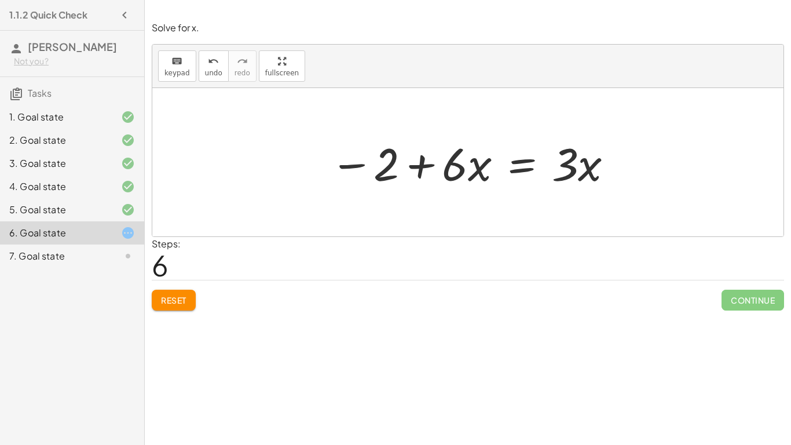
click at [172, 306] on button "Reset" at bounding box center [174, 300] width 44 height 21
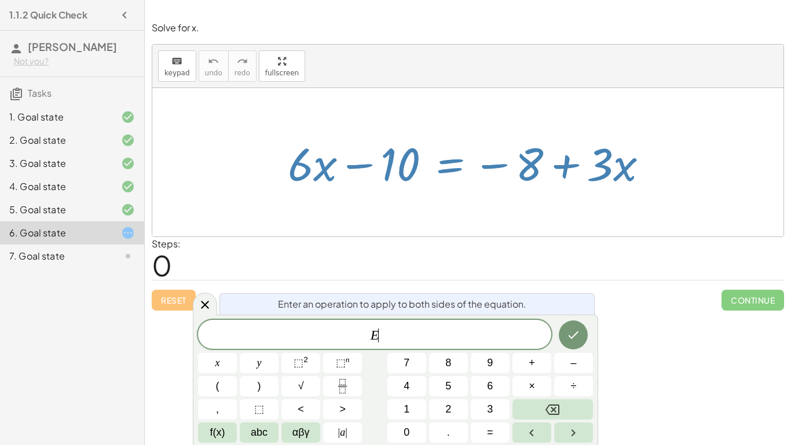
scroll to position [11, 0]
click at [541, 360] on button "+" at bounding box center [531, 363] width 39 height 20
click at [451, 362] on span "8" at bounding box center [448, 363] width 6 height 16
click at [565, 340] on button "Done" at bounding box center [573, 334] width 29 height 29
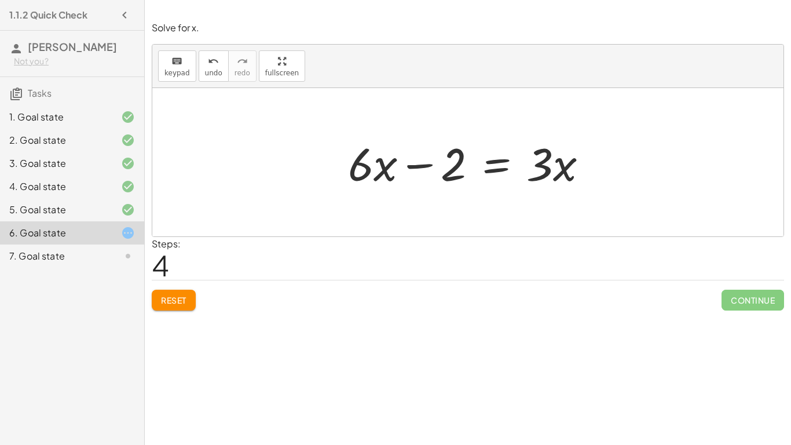
click at [488, 175] on div at bounding box center [472, 163] width 261 height 60
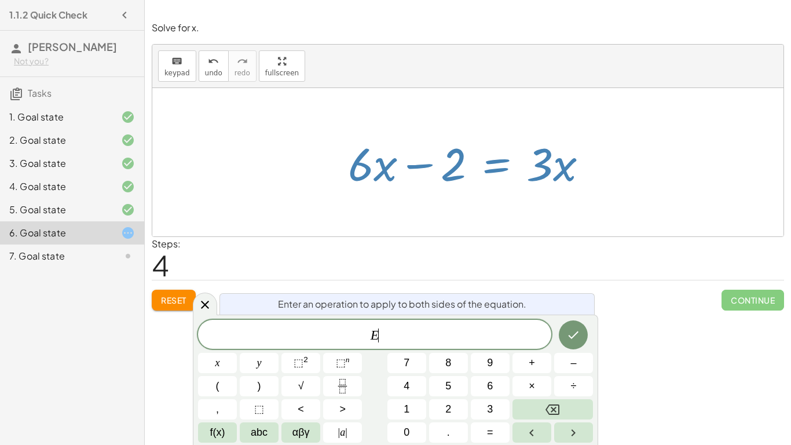
scroll to position [12, 0]
click at [564, 357] on button "–" at bounding box center [573, 363] width 39 height 20
click at [492, 411] on span "3" at bounding box center [490, 409] width 6 height 16
click at [562, 342] on button "Done" at bounding box center [573, 334] width 29 height 29
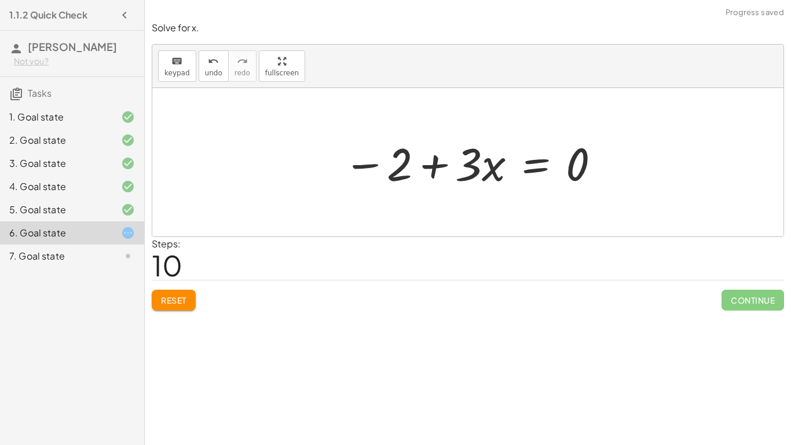
click at [191, 296] on button "Reset" at bounding box center [174, 300] width 44 height 21
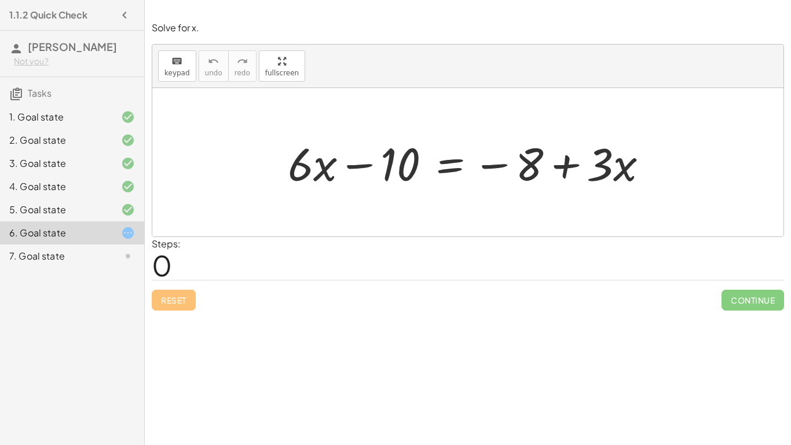
click at [439, 167] on div at bounding box center [472, 163] width 381 height 60
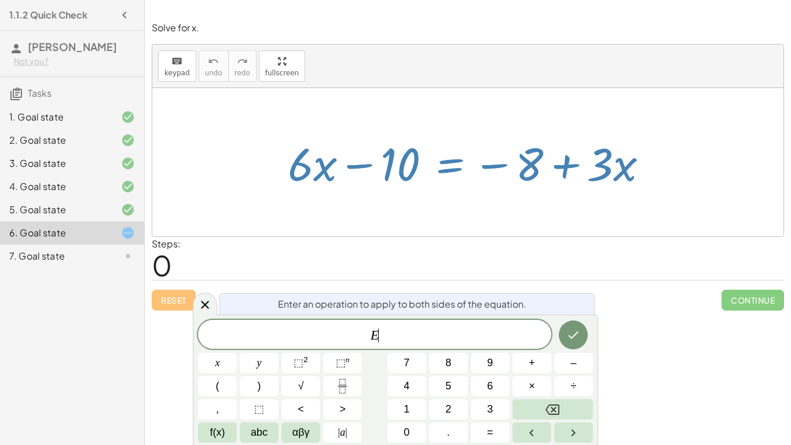
scroll to position [13, 0]
click at [565, 360] on button "–" at bounding box center [573, 363] width 39 height 20
click at [446, 365] on span "8" at bounding box center [448, 363] width 6 height 16
click at [564, 328] on button "Done" at bounding box center [573, 334] width 29 height 29
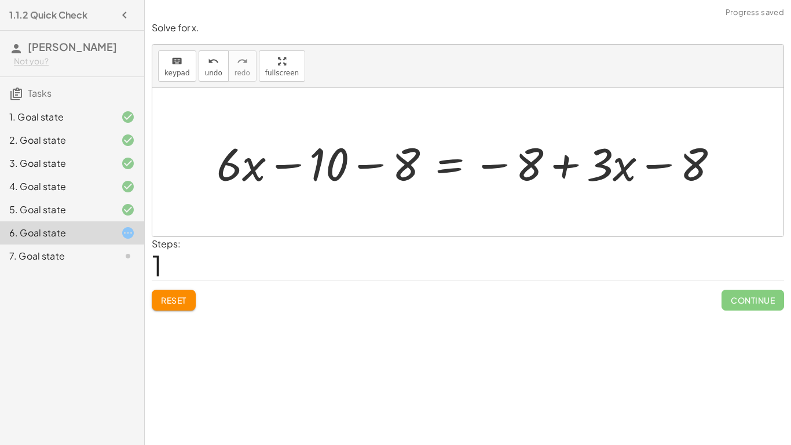
click at [370, 170] on div at bounding box center [472, 163] width 523 height 60
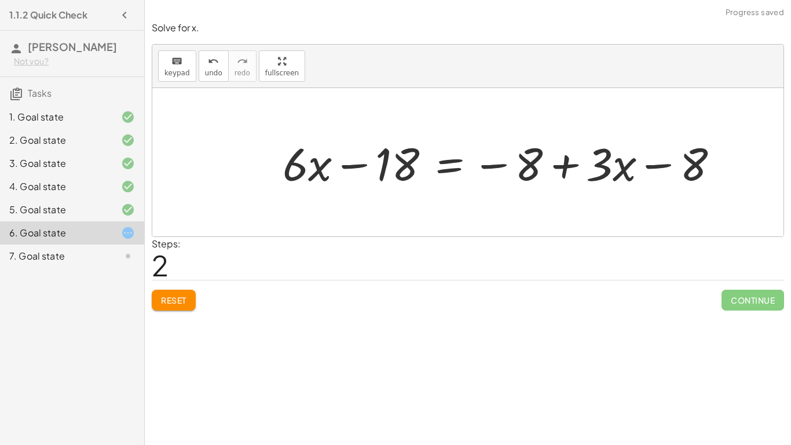
click at [458, 162] on div at bounding box center [505, 163] width 457 height 60
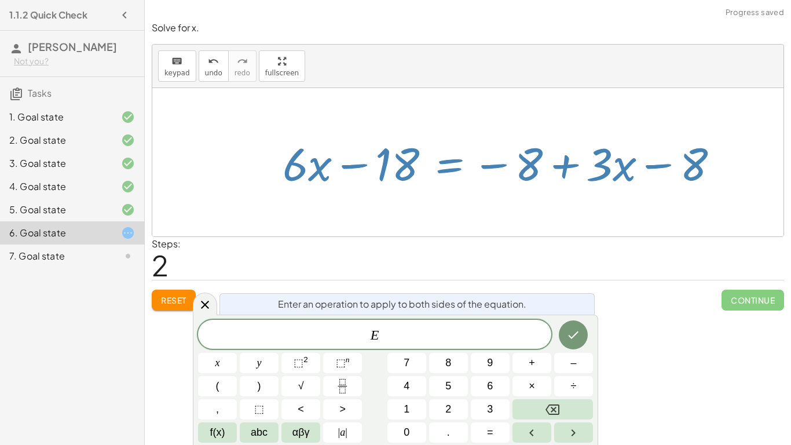
click at [174, 292] on button "Reset" at bounding box center [174, 300] width 44 height 21
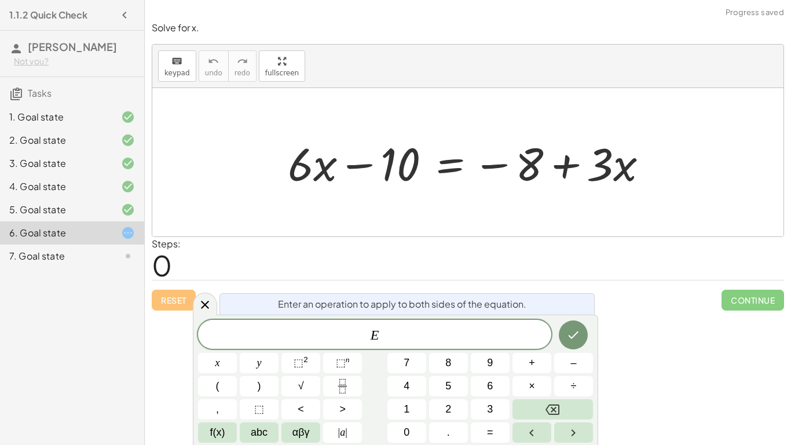
click at [436, 337] on span "E" at bounding box center [374, 335] width 353 height 16
click at [537, 362] on button "+" at bounding box center [531, 363] width 39 height 20
click at [438, 364] on button "8" at bounding box center [448, 363] width 39 height 20
click at [567, 334] on icon "Done" at bounding box center [573, 335] width 14 height 14
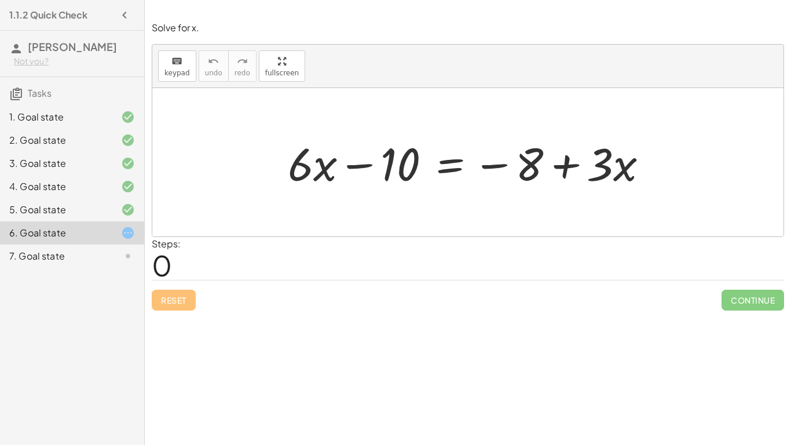
click at [447, 174] on div at bounding box center [472, 163] width 381 height 60
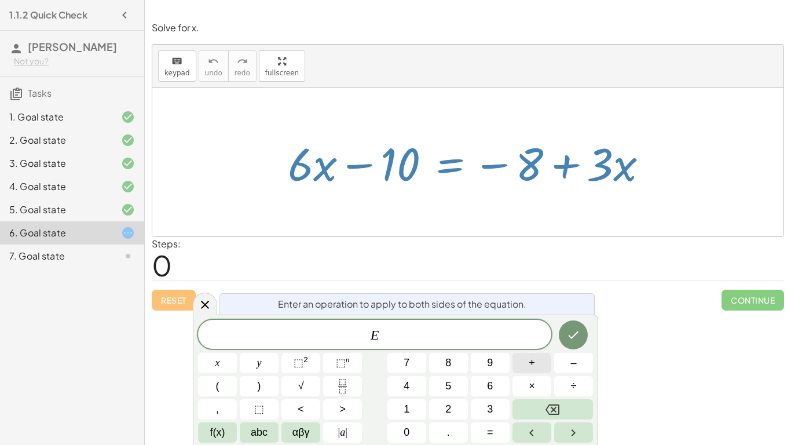
click at [533, 368] on span "+" at bounding box center [532, 363] width 6 height 16
click at [456, 364] on button "8" at bounding box center [448, 363] width 39 height 20
click at [578, 335] on icon "Done" at bounding box center [573, 335] width 14 height 14
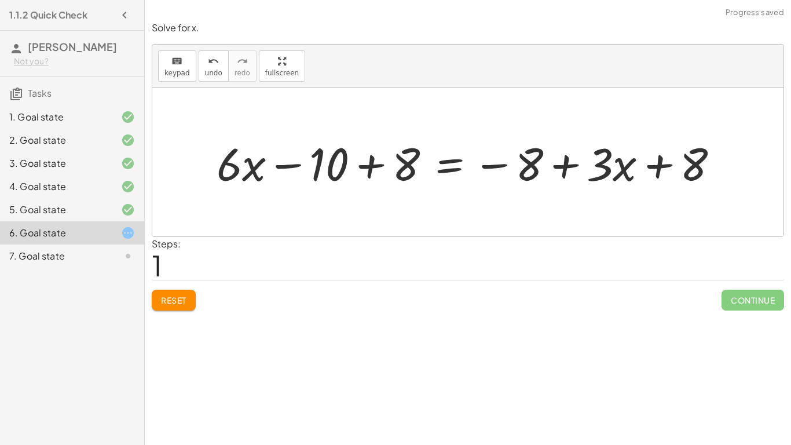
click at [372, 159] on div at bounding box center [472, 163] width 523 height 60
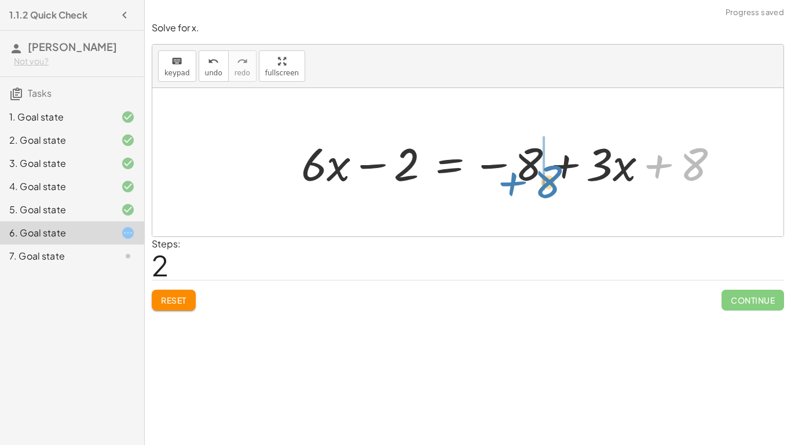
drag, startPoint x: 688, startPoint y: 164, endPoint x: 536, endPoint y: 178, distance: 152.4
click at [536, 178] on div at bounding box center [514, 163] width 438 height 60
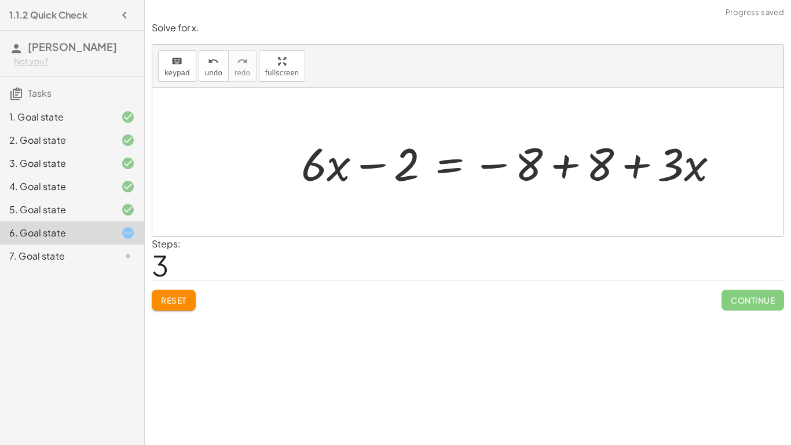
click at [562, 166] on div at bounding box center [514, 163] width 438 height 60
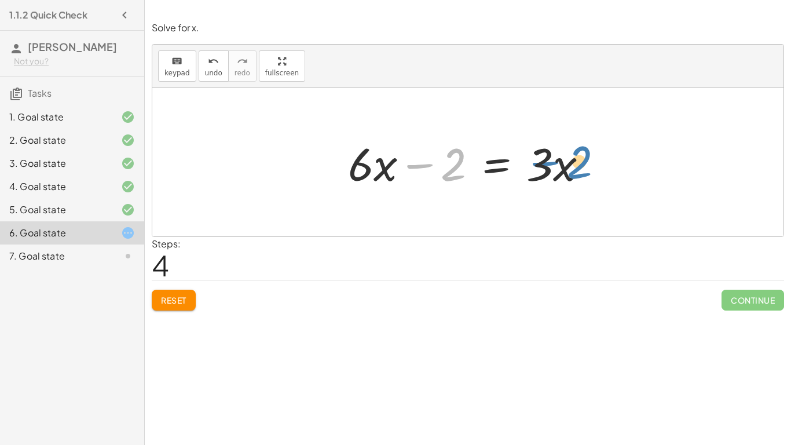
drag, startPoint x: 426, startPoint y: 162, endPoint x: 483, endPoint y: 157, distance: 56.9
click at [483, 157] on div at bounding box center [472, 163] width 261 height 60
click at [484, 158] on div at bounding box center [472, 163] width 261 height 60
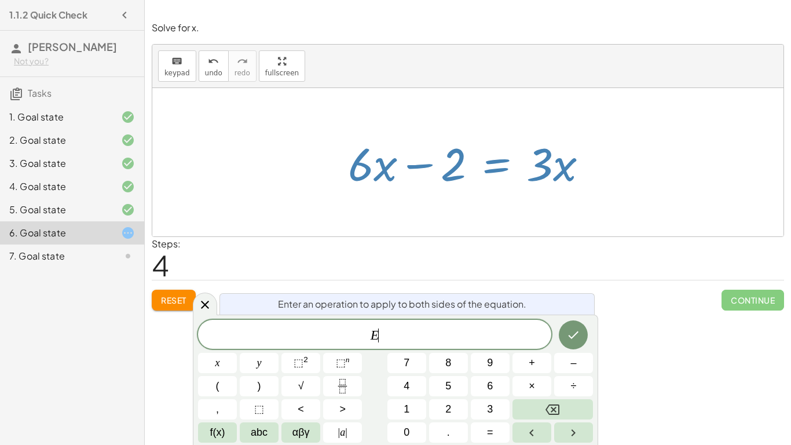
click at [497, 191] on div at bounding box center [472, 163] width 261 height 60
click at [360, 389] on button "Fraction" at bounding box center [342, 386] width 39 height 20
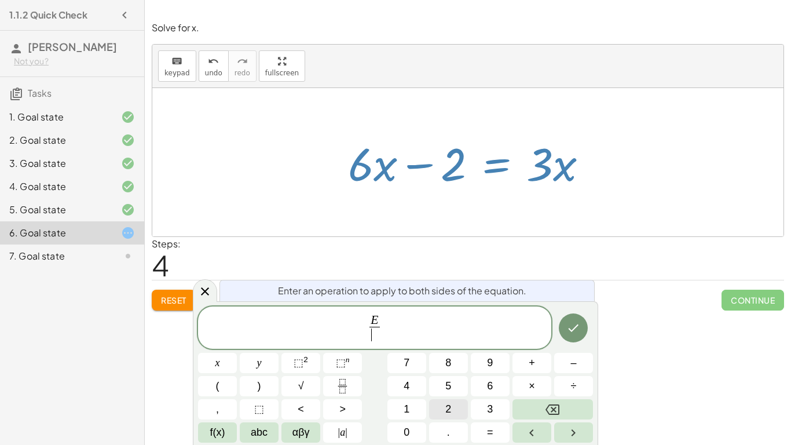
click at [441, 409] on button "2" at bounding box center [448, 409] width 39 height 20
click at [573, 317] on button "Done" at bounding box center [573, 327] width 29 height 29
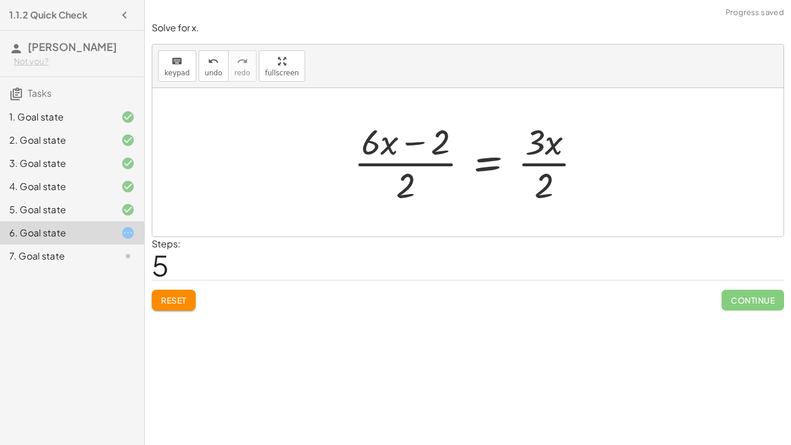
click at [534, 160] on div at bounding box center [472, 162] width 248 height 89
click at [537, 165] on div at bounding box center [472, 162] width 248 height 89
click at [215, 69] on span "undo" at bounding box center [213, 73] width 17 height 8
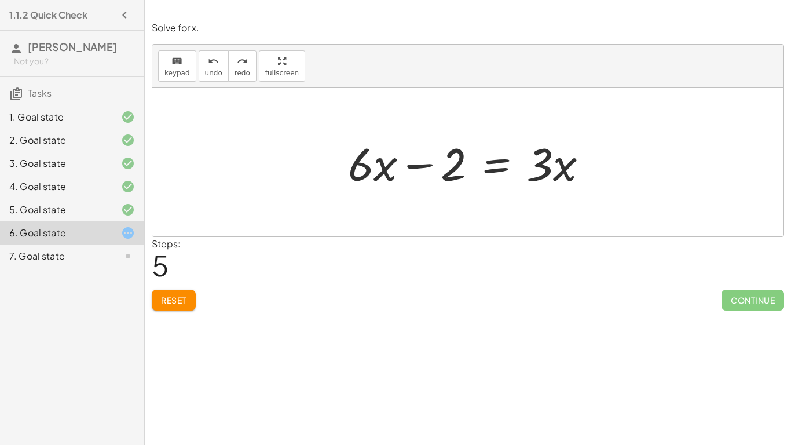
click at [496, 167] on div at bounding box center [472, 163] width 261 height 60
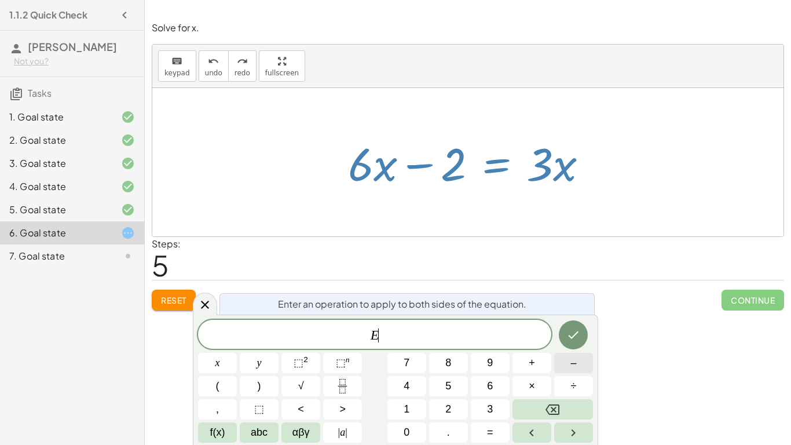
click at [571, 361] on span "–" at bounding box center [573, 363] width 6 height 16
click at [497, 383] on button "6" at bounding box center [490, 386] width 39 height 20
click at [568, 337] on icon "Done" at bounding box center [573, 335] width 14 height 14
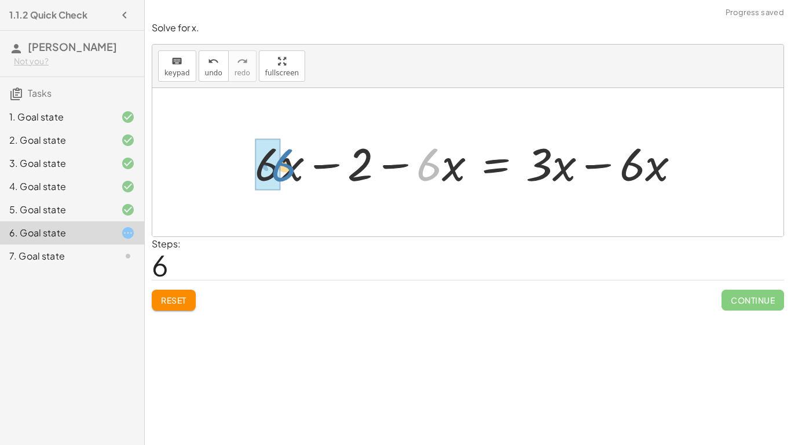
drag, startPoint x: 422, startPoint y: 172, endPoint x: 274, endPoint y: 173, distance: 148.2
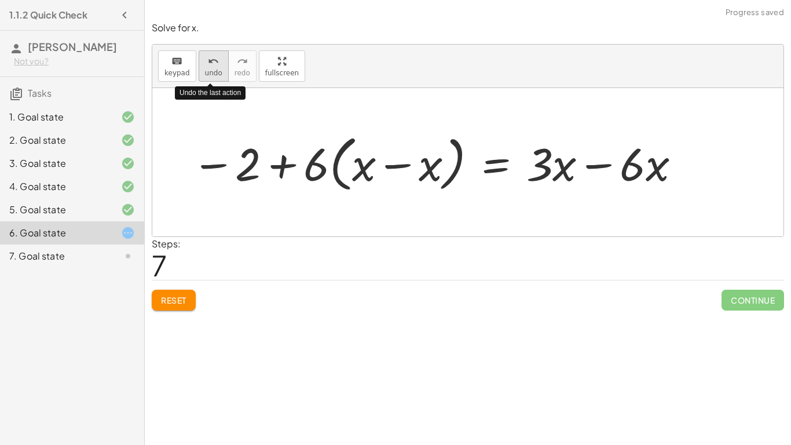
click at [211, 71] on span "undo" at bounding box center [213, 73] width 17 height 8
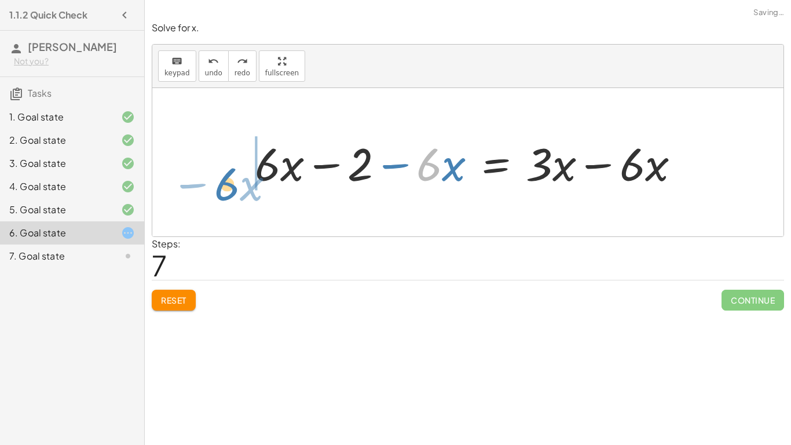
drag, startPoint x: 438, startPoint y: 171, endPoint x: 239, endPoint y: 187, distance: 199.8
click at [239, 187] on div "+ · 6 · x − 10 = − 8 + · 3 · x + · 6 · x − 10 + 8 = − 8 + · 3 · x + 8 + · 6 · x…" at bounding box center [467, 162] width 460 height 65
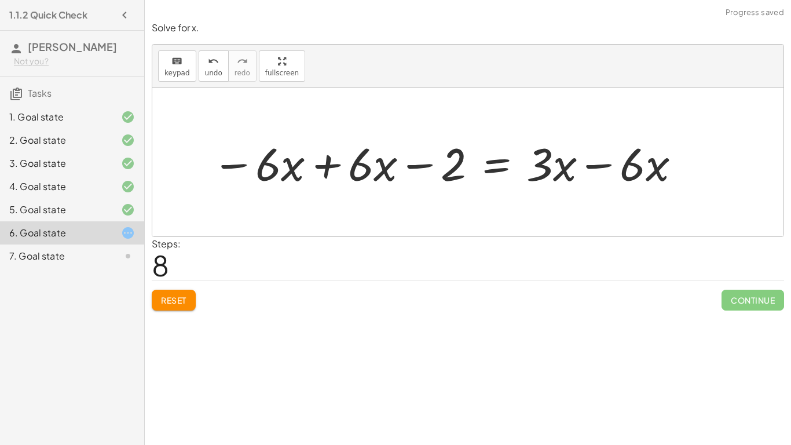
click at [327, 169] on div at bounding box center [447, 163] width 482 height 60
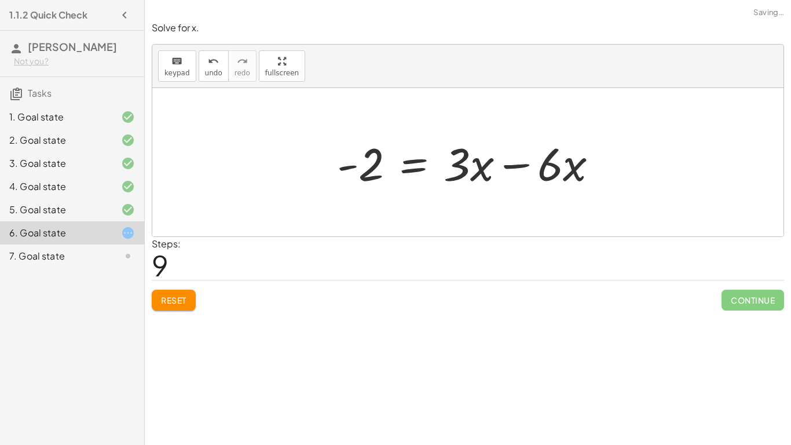
click at [505, 163] on div at bounding box center [472, 163] width 282 height 60
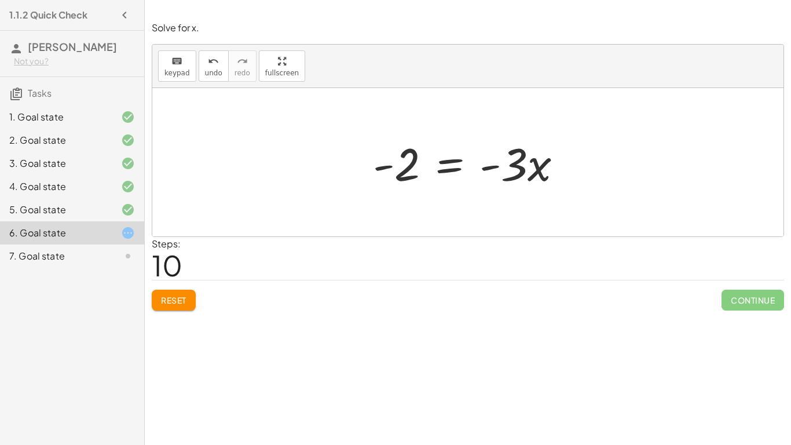
click at [456, 169] on div at bounding box center [472, 163] width 210 height 60
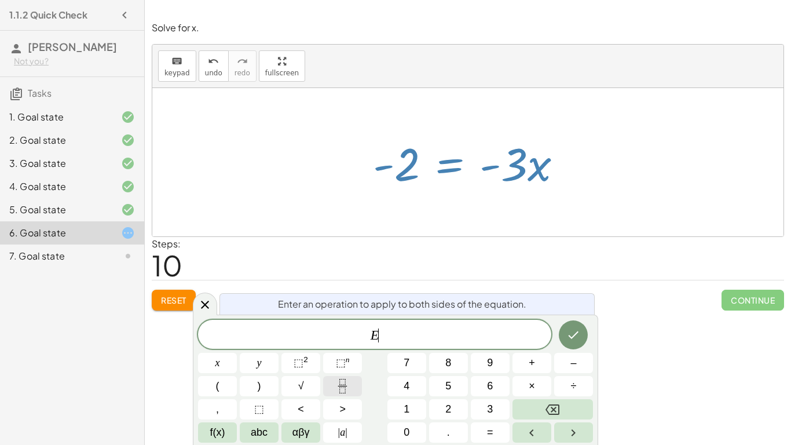
click at [341, 390] on icon "Fraction" at bounding box center [342, 386] width 14 height 14
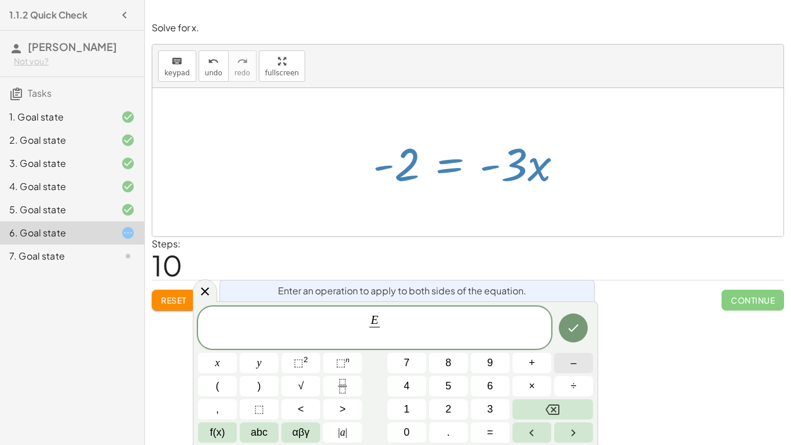
click at [576, 364] on span "–" at bounding box center [573, 363] width 6 height 16
click at [483, 406] on button "3" at bounding box center [490, 409] width 39 height 20
click at [575, 319] on button "Done" at bounding box center [573, 327] width 29 height 29
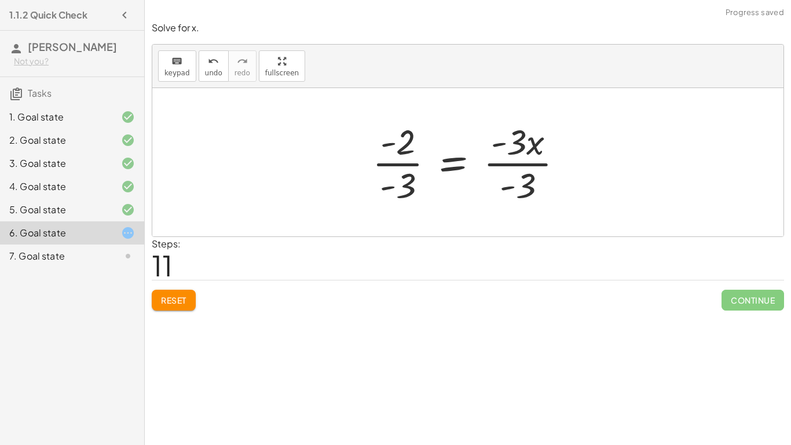
click at [519, 166] on div at bounding box center [472, 162] width 211 height 89
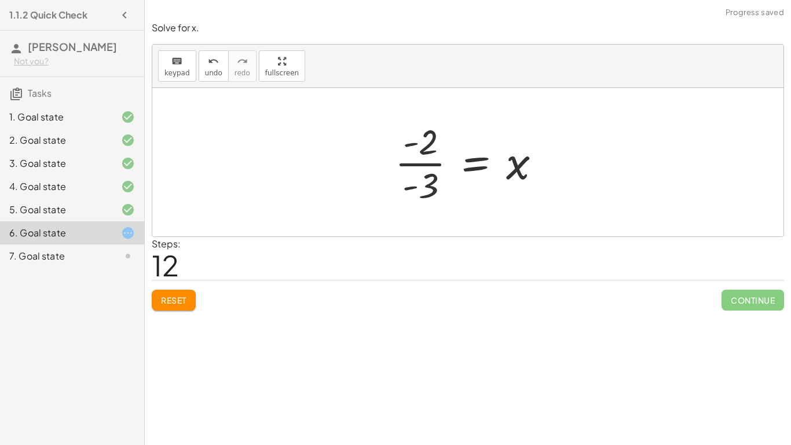
click at [416, 169] on div at bounding box center [472, 162] width 167 height 89
click at [420, 163] on div at bounding box center [472, 162] width 167 height 89
click at [420, 163] on div at bounding box center [436, 162] width 238 height 57
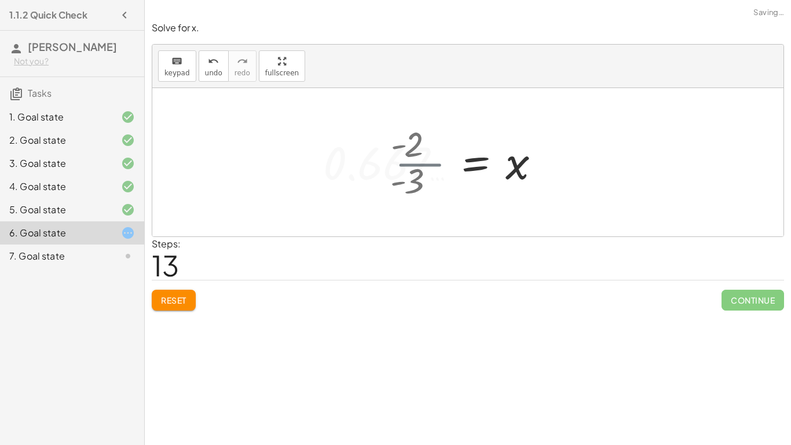
click at [420, 163] on div at bounding box center [436, 162] width 238 height 57
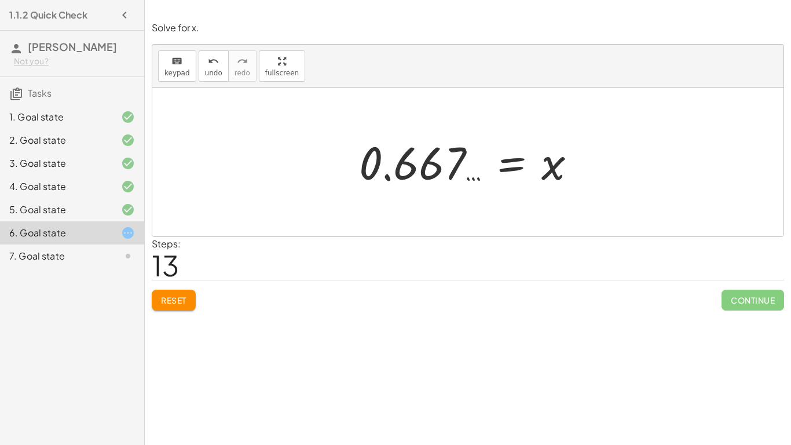
click at [420, 163] on div at bounding box center [472, 162] width 238 height 57
click at [166, 293] on button "Reset" at bounding box center [174, 300] width 44 height 21
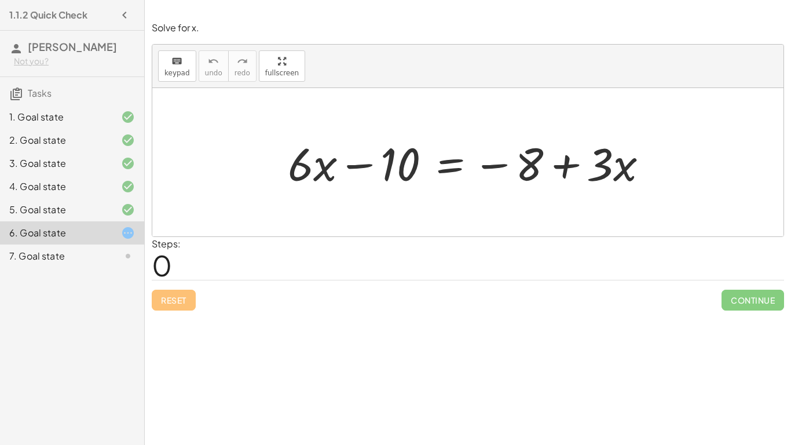
click at [443, 167] on div at bounding box center [472, 163] width 381 height 60
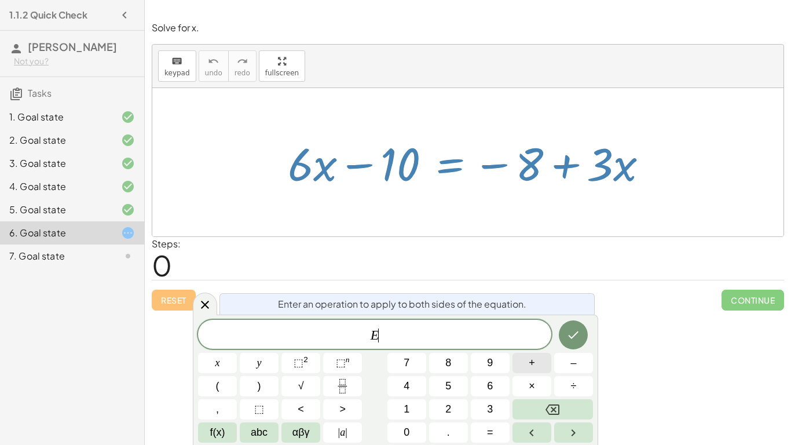
click at [525, 364] on button "+" at bounding box center [531, 363] width 39 height 20
click at [393, 408] on button "1" at bounding box center [406, 409] width 39 height 20
click at [404, 426] on span "0" at bounding box center [407, 432] width 6 height 16
click at [580, 329] on icon "Done" at bounding box center [573, 335] width 14 height 14
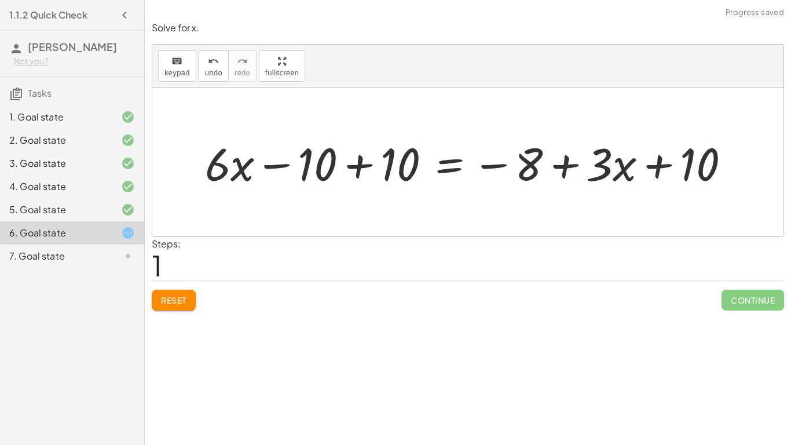
click at [357, 163] on div at bounding box center [471, 163] width 545 height 60
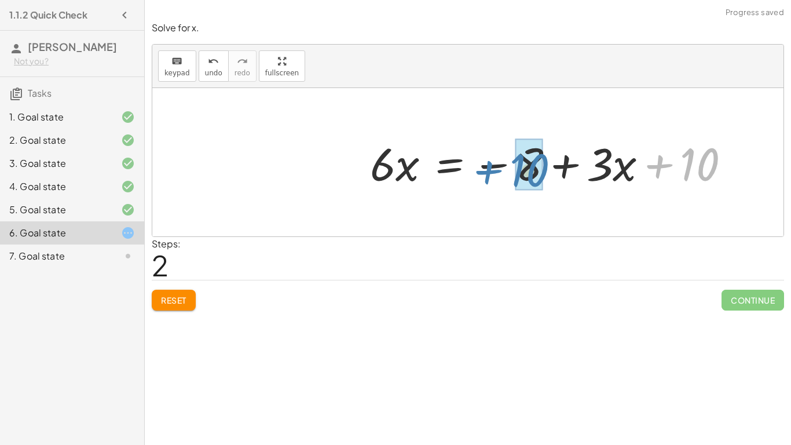
drag, startPoint x: 691, startPoint y: 156, endPoint x: 519, endPoint y: 161, distance: 172.1
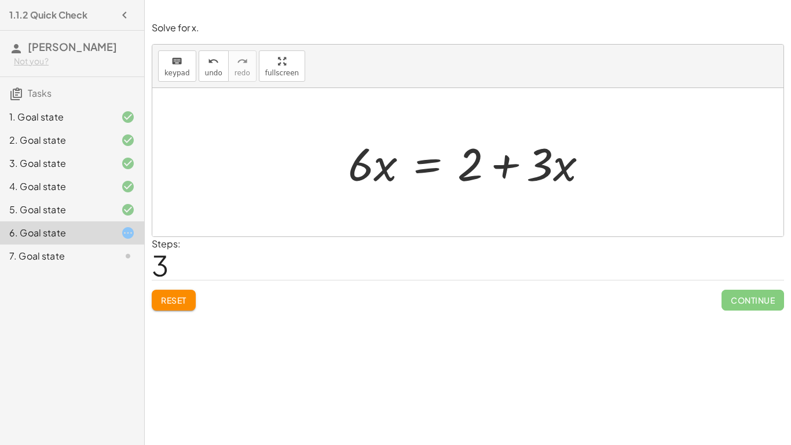
click at [422, 152] on div at bounding box center [472, 163] width 261 height 60
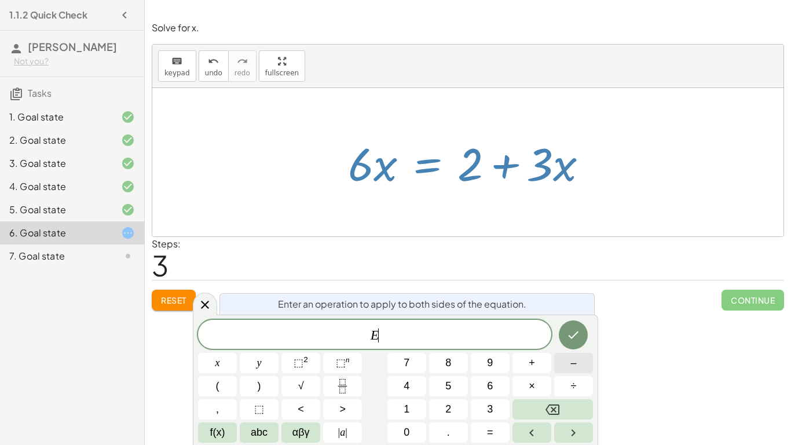
click at [569, 367] on button "–" at bounding box center [573, 363] width 39 height 20
click at [489, 406] on span "3" at bounding box center [490, 409] width 6 height 16
click at [573, 329] on icon "Done" at bounding box center [573, 335] width 14 height 14
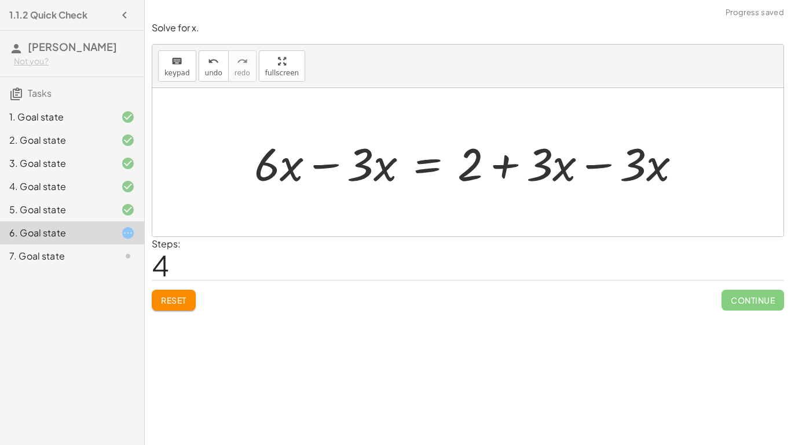
click at [599, 178] on div at bounding box center [472, 163] width 448 height 60
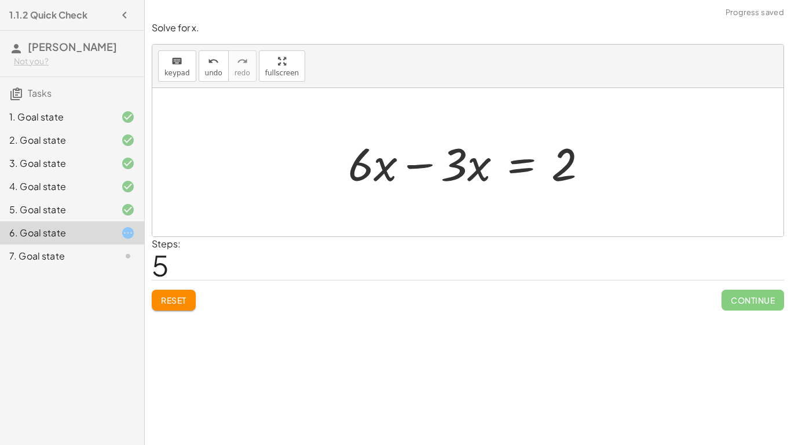
click at [428, 163] on div at bounding box center [472, 163] width 261 height 60
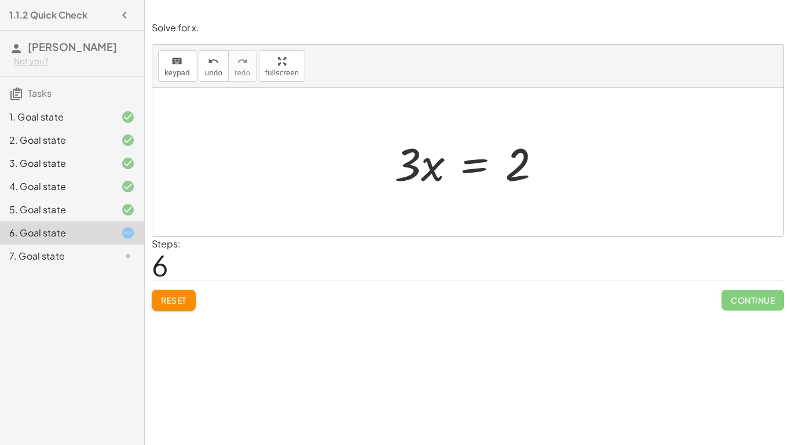
click at [481, 162] on div at bounding box center [473, 163] width 168 height 60
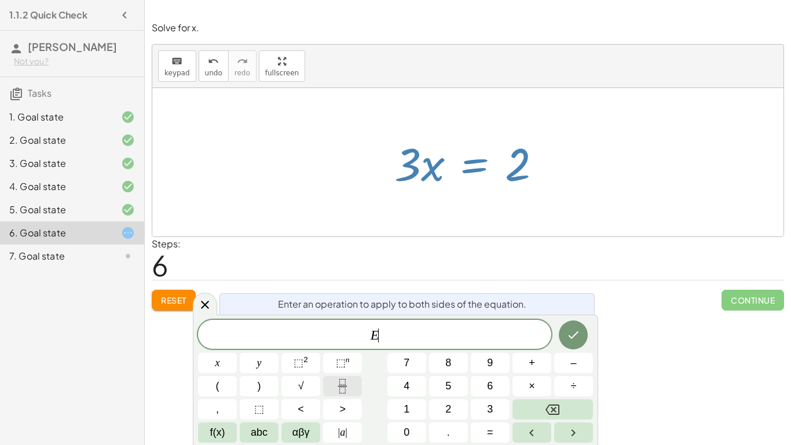
click at [334, 384] on button "Fraction" at bounding box center [342, 386] width 39 height 20
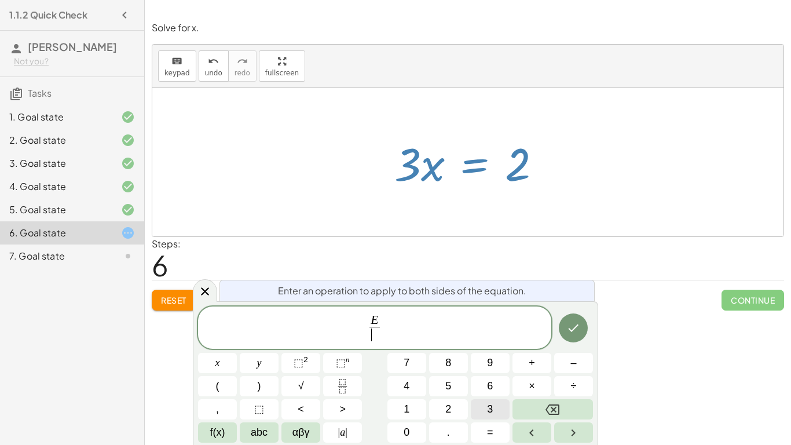
click at [485, 406] on button "3" at bounding box center [490, 409] width 39 height 20
click at [567, 338] on button "Done" at bounding box center [573, 327] width 29 height 29
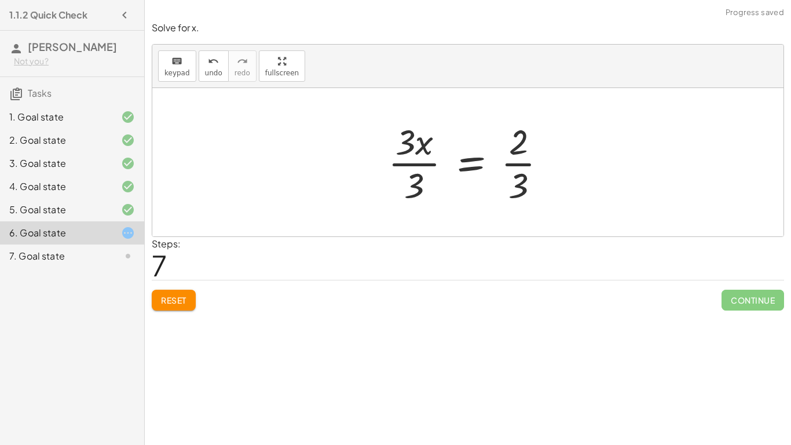
click at [421, 163] on div at bounding box center [472, 162] width 180 height 89
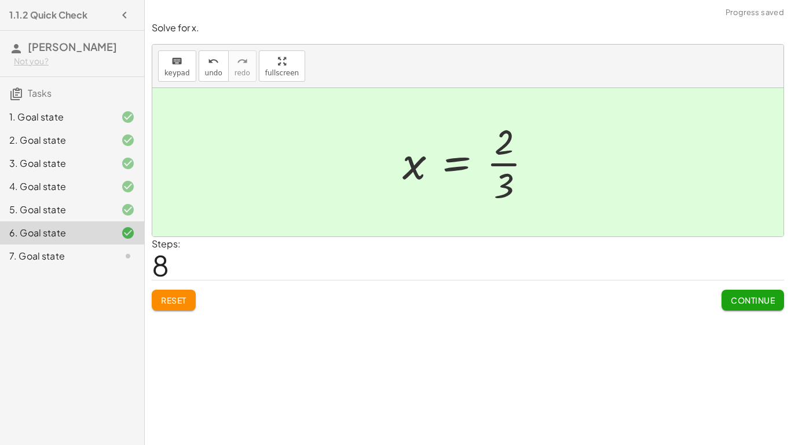
click at [71, 263] on div "7. Goal state" at bounding box center [55, 256] width 93 height 14
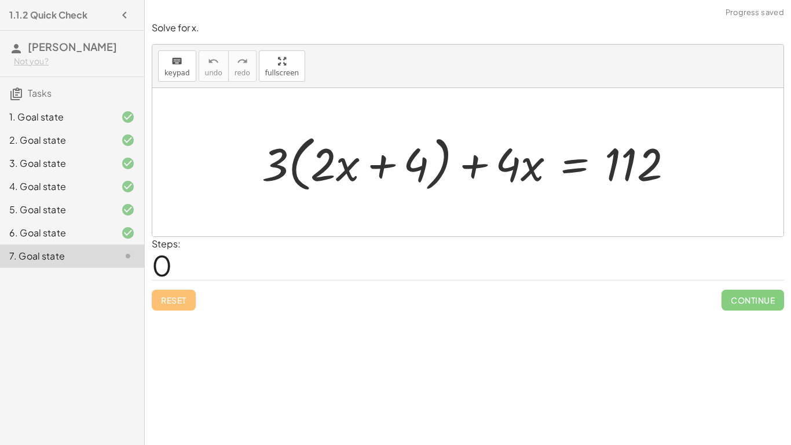
click at [313, 157] on div at bounding box center [472, 162] width 433 height 67
click at [303, 164] on div at bounding box center [472, 162] width 433 height 67
click at [296, 166] on div at bounding box center [472, 162] width 433 height 67
click at [327, 164] on div at bounding box center [472, 162] width 433 height 67
click at [277, 164] on div at bounding box center [472, 162] width 433 height 67
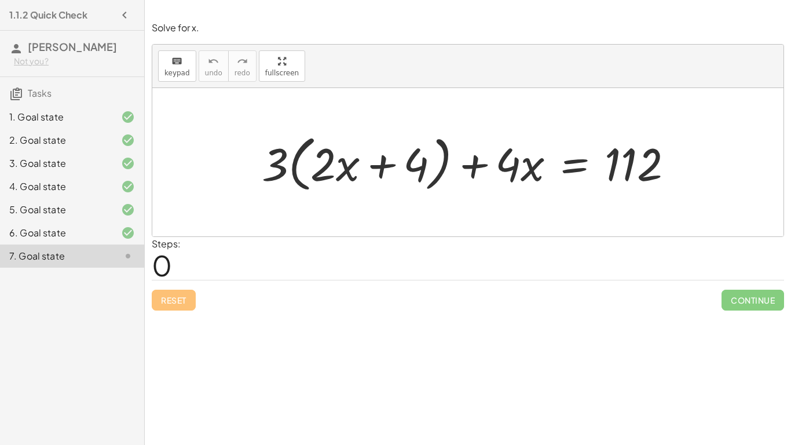
click at [285, 162] on div at bounding box center [472, 162] width 433 height 67
click at [294, 165] on div at bounding box center [472, 162] width 433 height 67
drag, startPoint x: 273, startPoint y: 156, endPoint x: 324, endPoint y: 164, distance: 52.2
click at [324, 164] on div at bounding box center [472, 162] width 433 height 67
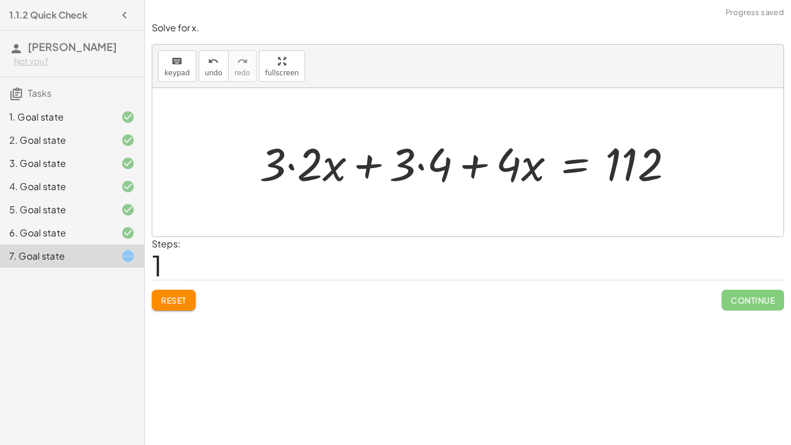
click at [298, 166] on div at bounding box center [471, 163] width 435 height 60
click at [413, 165] on div at bounding box center [490, 163] width 398 height 60
click at [426, 166] on div at bounding box center [490, 163] width 398 height 60
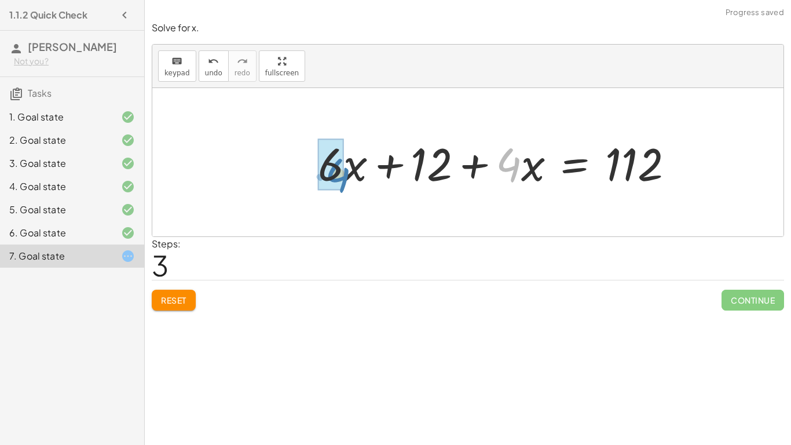
drag, startPoint x: 512, startPoint y: 164, endPoint x: 339, endPoint y: 174, distance: 172.9
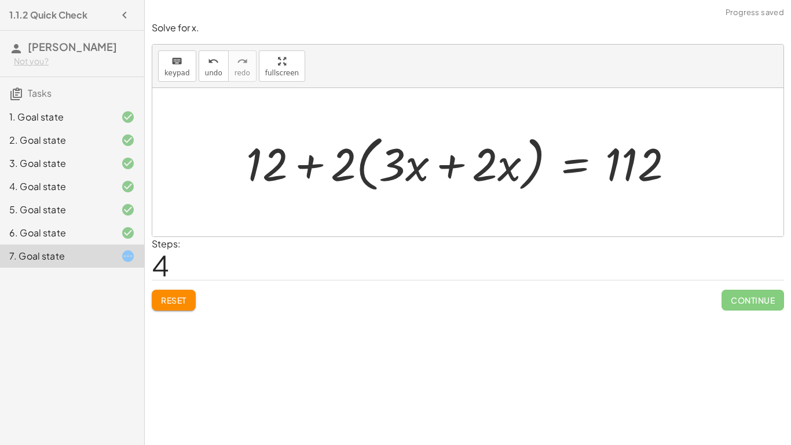
click at [306, 167] on div at bounding box center [464, 162] width 448 height 67
click at [173, 296] on span "Reset" at bounding box center [173, 300] width 25 height 10
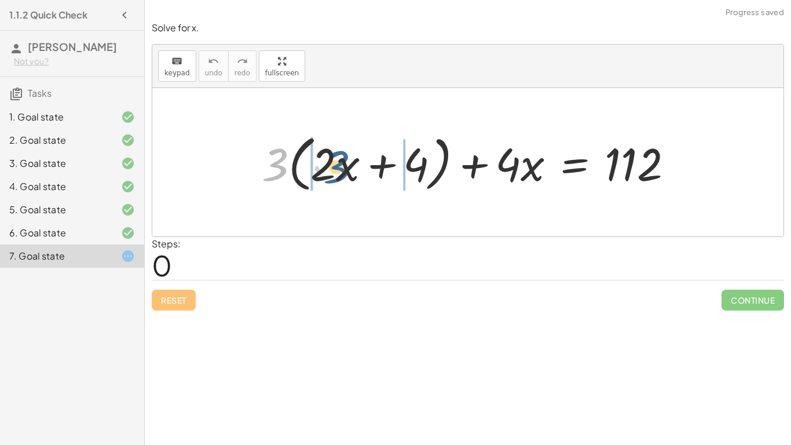
drag, startPoint x: 273, startPoint y: 162, endPoint x: 335, endPoint y: 164, distance: 62.0
click at [335, 164] on div at bounding box center [472, 162] width 433 height 67
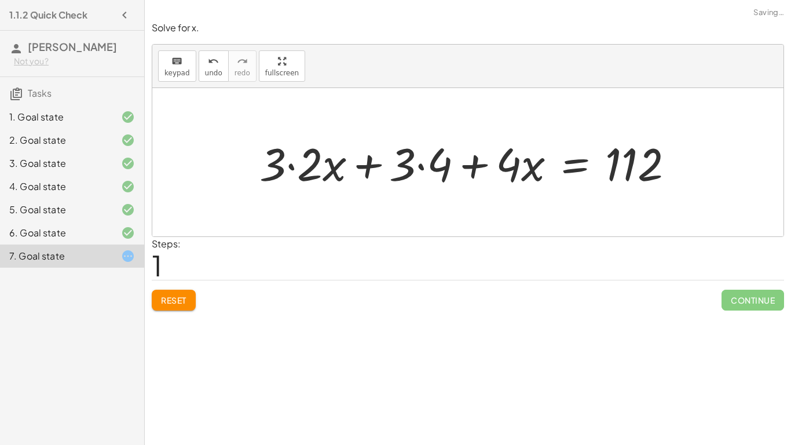
click at [290, 166] on div at bounding box center [471, 163] width 435 height 60
click at [425, 169] on div at bounding box center [490, 163] width 398 height 60
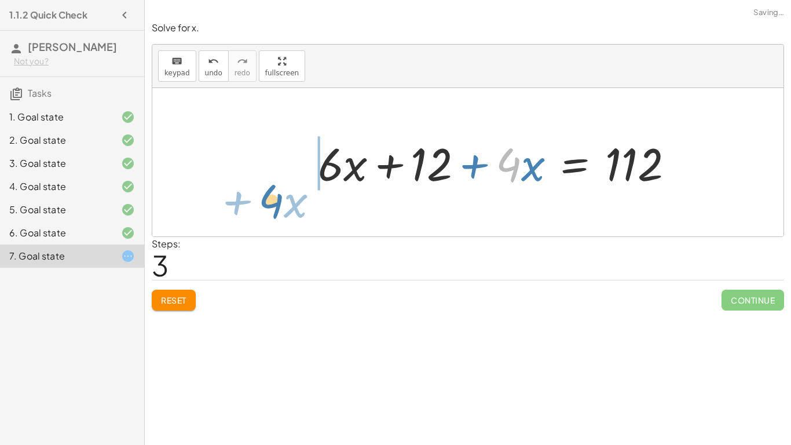
drag, startPoint x: 515, startPoint y: 167, endPoint x: 277, endPoint y: 203, distance: 240.8
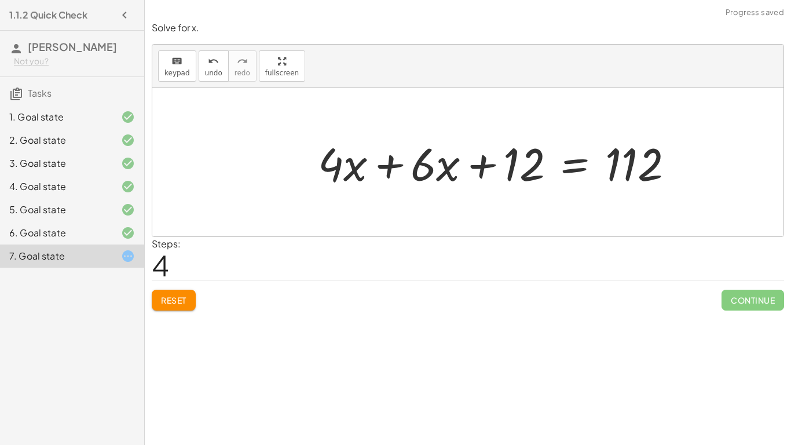
click at [383, 167] on div at bounding box center [500, 163] width 376 height 60
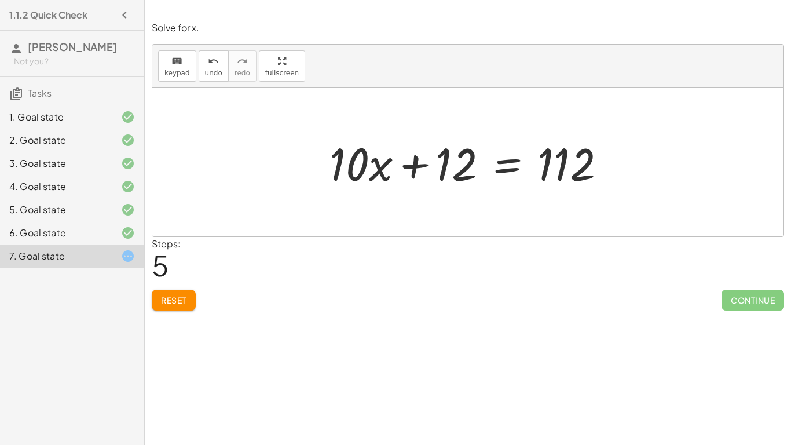
click at [512, 165] on div at bounding box center [472, 163] width 297 height 60
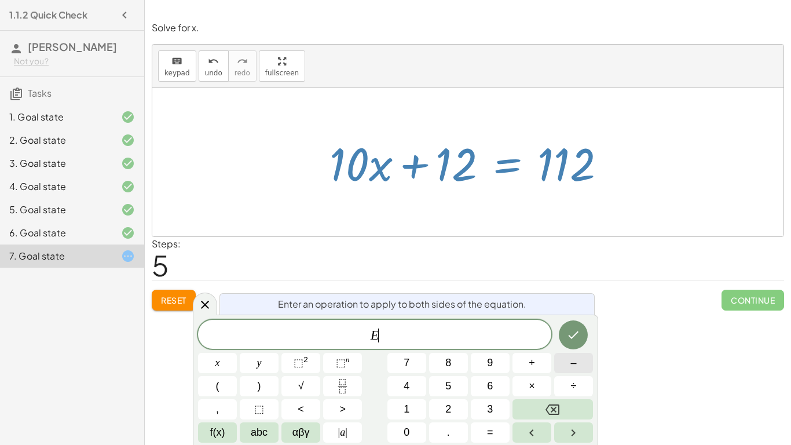
click at [573, 361] on span "–" at bounding box center [573, 363] width 6 height 16
click at [404, 413] on span "1" at bounding box center [407, 409] width 6 height 16
click at [441, 411] on button "2" at bounding box center [448, 409] width 39 height 20
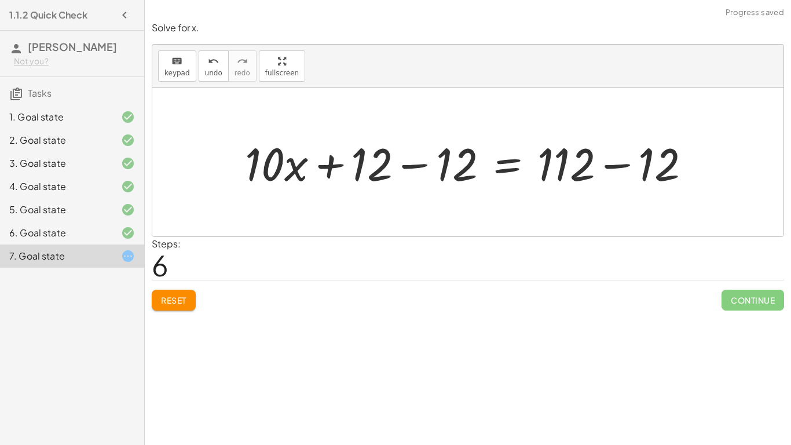
click at [419, 167] on div at bounding box center [472, 163] width 467 height 60
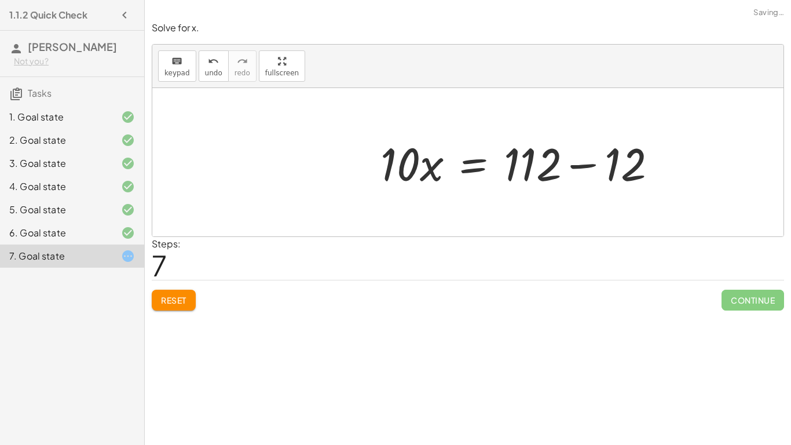
click at [622, 164] on div at bounding box center [523, 163] width 297 height 60
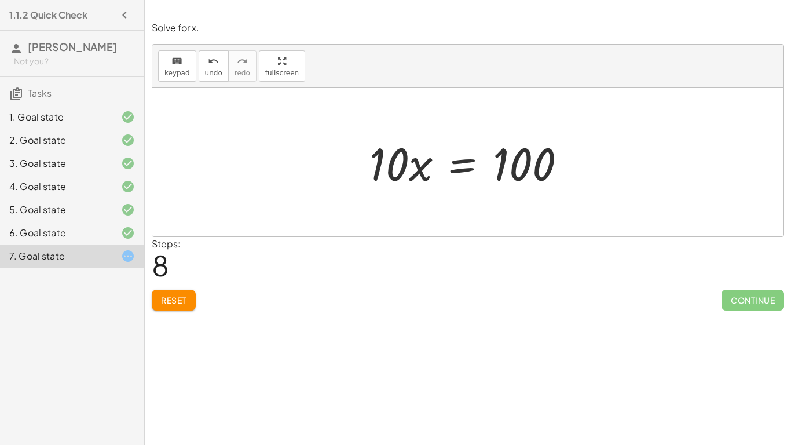
click at [453, 167] on div at bounding box center [472, 163] width 217 height 60
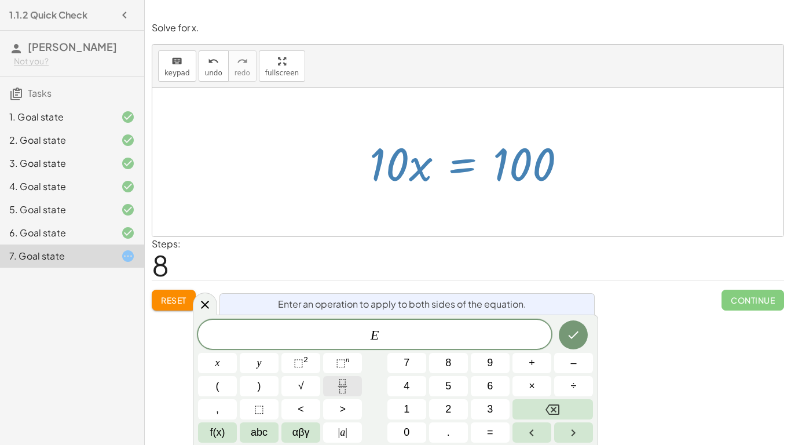
click at [345, 384] on icon "Fraction" at bounding box center [342, 382] width 6 height 6
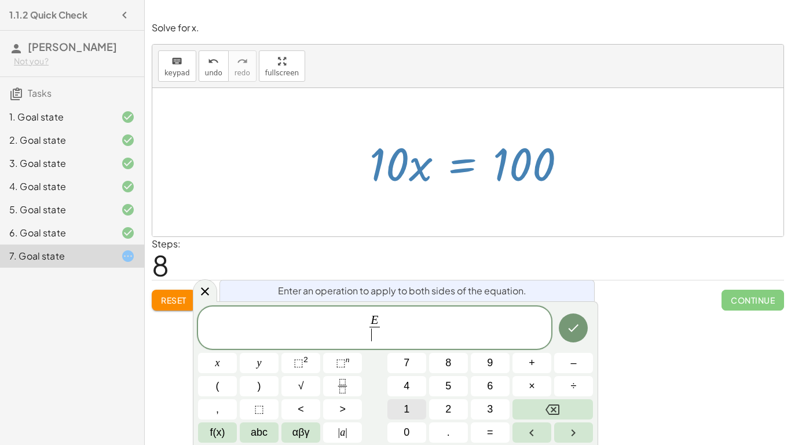
click at [409, 414] on span "1" at bounding box center [407, 409] width 6 height 16
click at [409, 419] on div "E 1 ​ ​ x y ⬚ 2 ⬚ n 7 8 9 + – ( ) √ 4 5 6 × ÷ , ⬚ < > 1 2 3 f(x) abc αβγ | a | …" at bounding box center [395, 374] width 395 height 137
click at [410, 434] on button "0" at bounding box center [406, 432] width 39 height 20
click at [583, 327] on button "Done" at bounding box center [573, 327] width 29 height 29
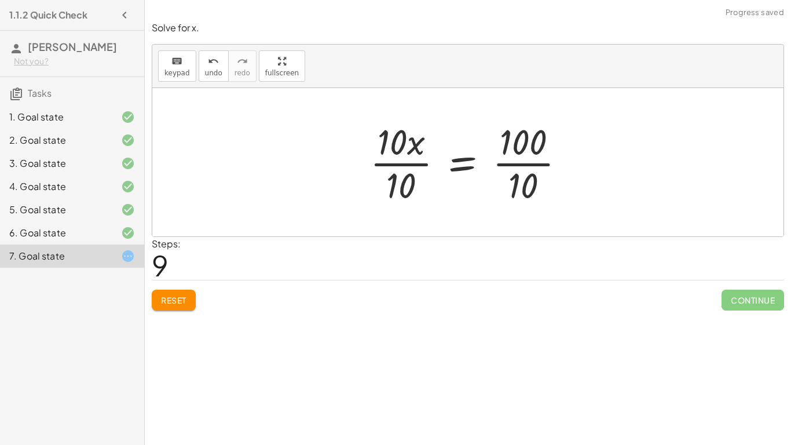
click at [404, 159] on div at bounding box center [472, 162] width 216 height 89
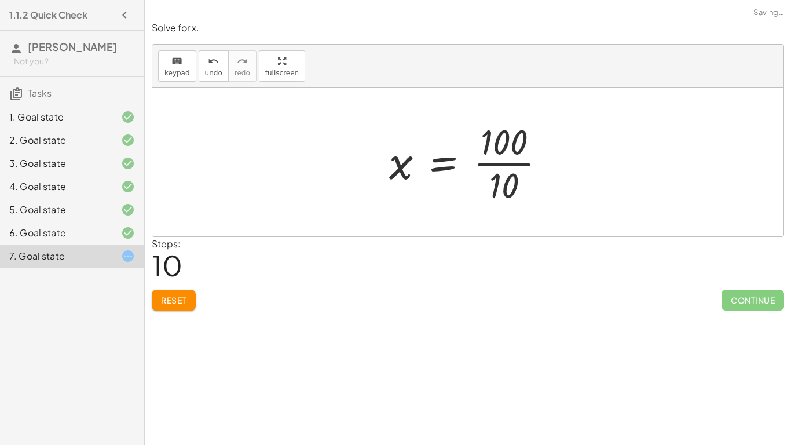
click at [500, 169] on div at bounding box center [472, 162] width 178 height 89
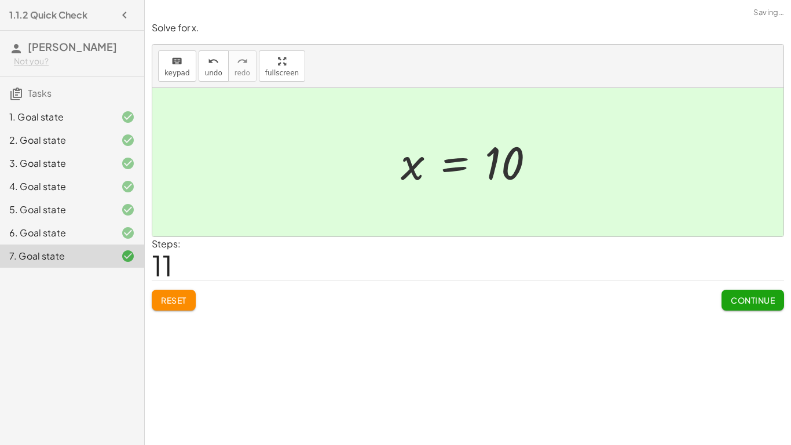
click at [735, 299] on span "Continue" at bounding box center [753, 300] width 44 height 10
